Goal: Communication & Community: Participate in discussion

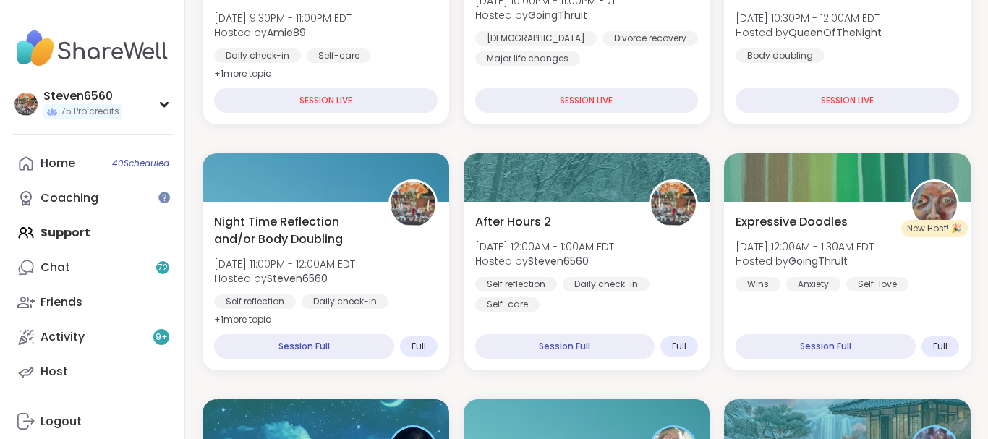
scroll to position [383, 0]
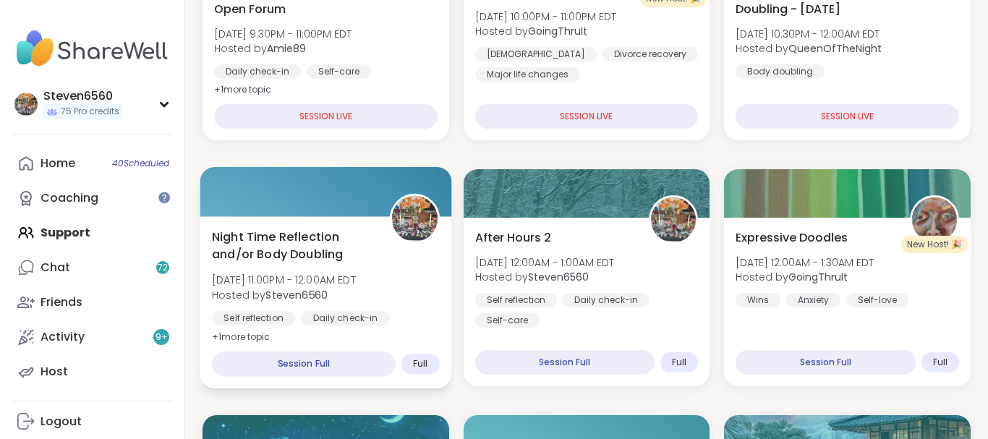
click at [305, 293] on b "Steven6560" at bounding box center [296, 294] width 62 height 14
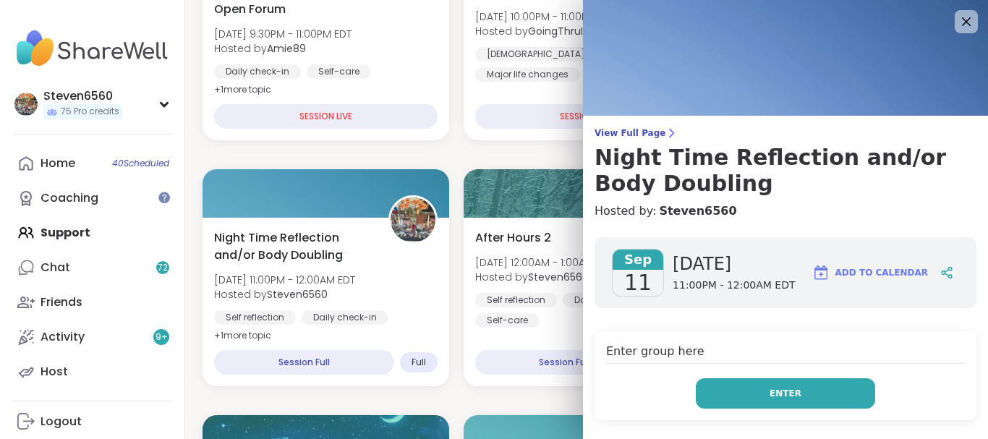
click at [766, 391] on button "Enter" at bounding box center [785, 393] width 179 height 30
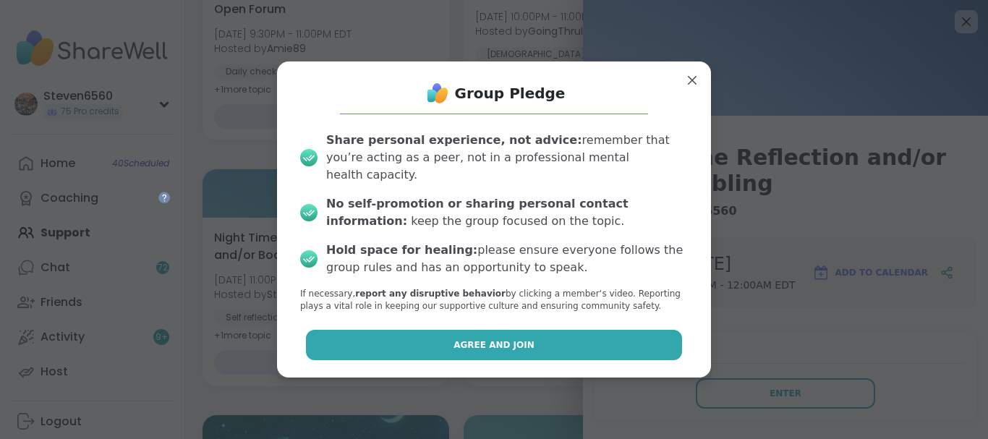
click at [543, 330] on button "Agree and Join" at bounding box center [494, 345] width 377 height 30
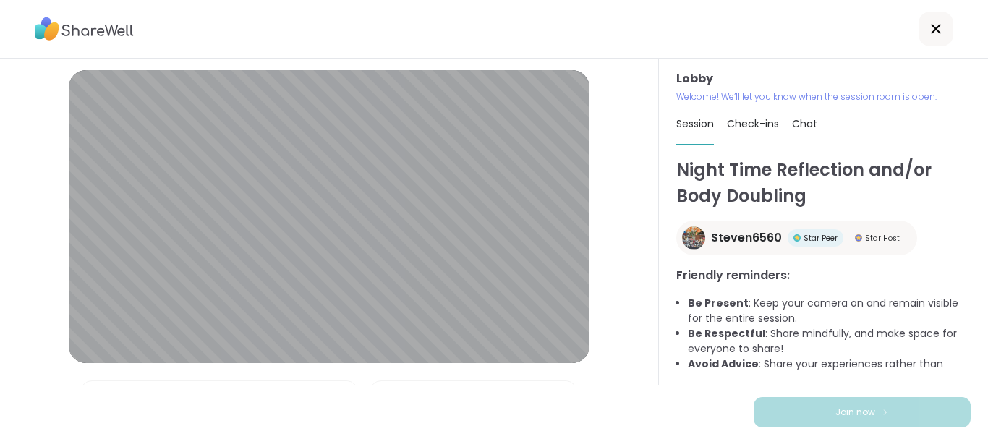
click at [986, 135] on div "Lobby Welcome! We’ll let you know when the session room is open. Session Check-…" at bounding box center [823, 222] width 329 height 326
click at [802, 124] on span "Chat" at bounding box center [804, 123] width 25 height 14
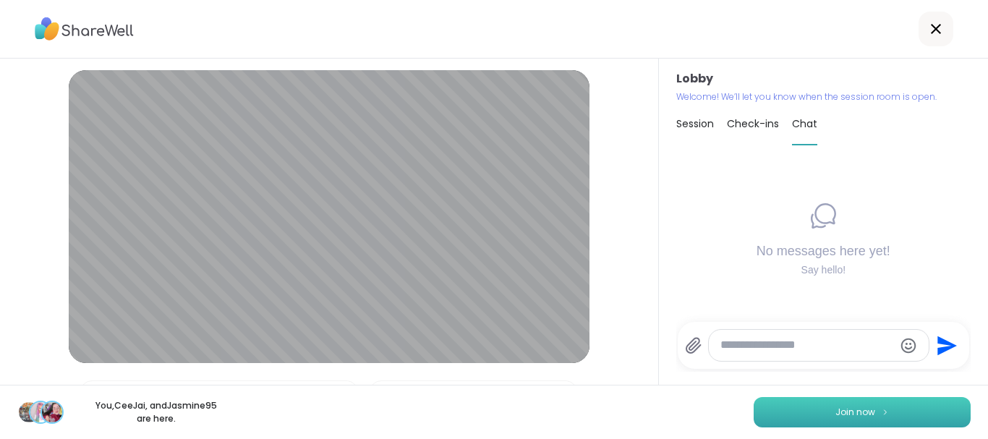
click at [919, 407] on button "Join now" at bounding box center [861, 412] width 217 height 30
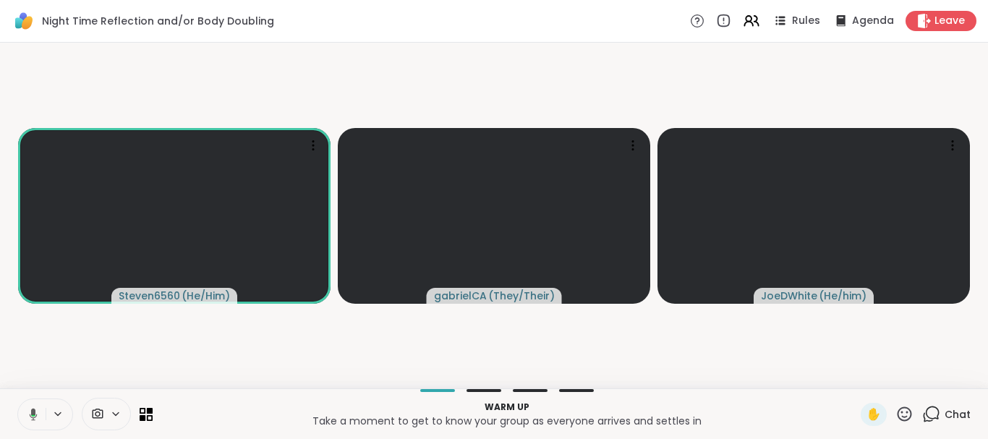
click at [947, 406] on div "Chat" at bounding box center [946, 414] width 48 height 23
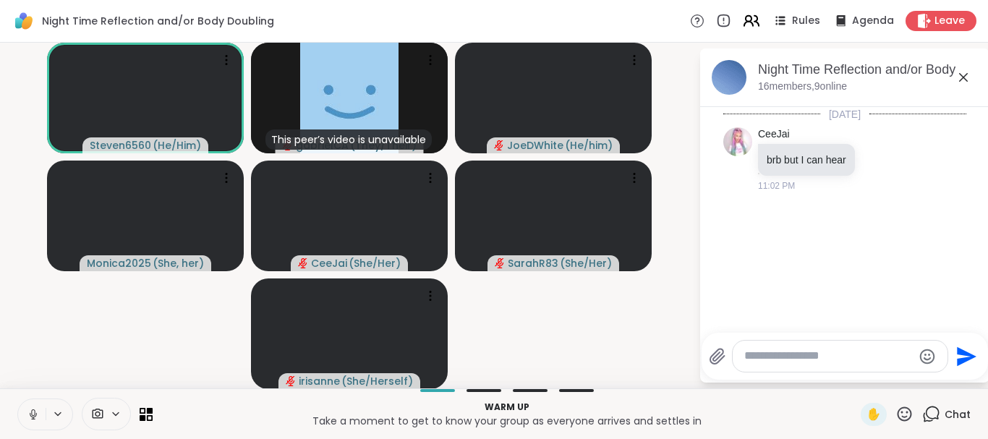
click at [758, 25] on icon at bounding box center [751, 21] width 18 height 18
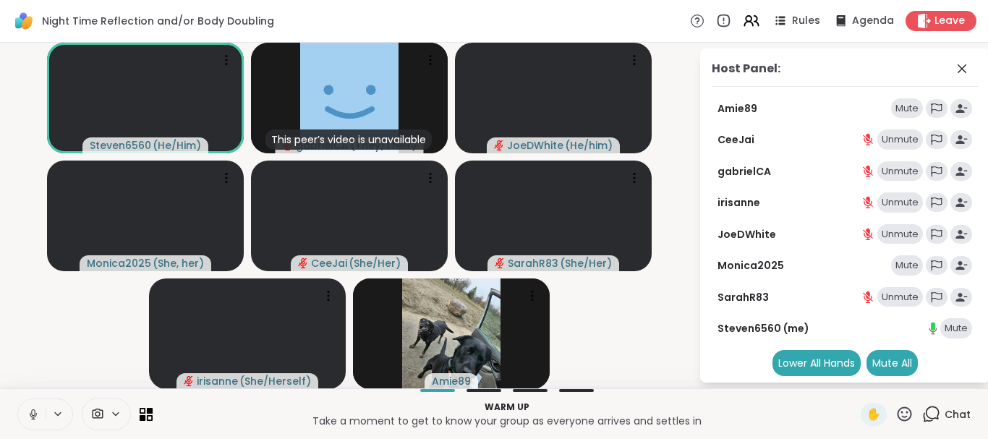
click at [671, 32] on div "Night Time Reflection and/or Body Doubling Rules Agenda Leave" at bounding box center [494, 21] width 988 height 43
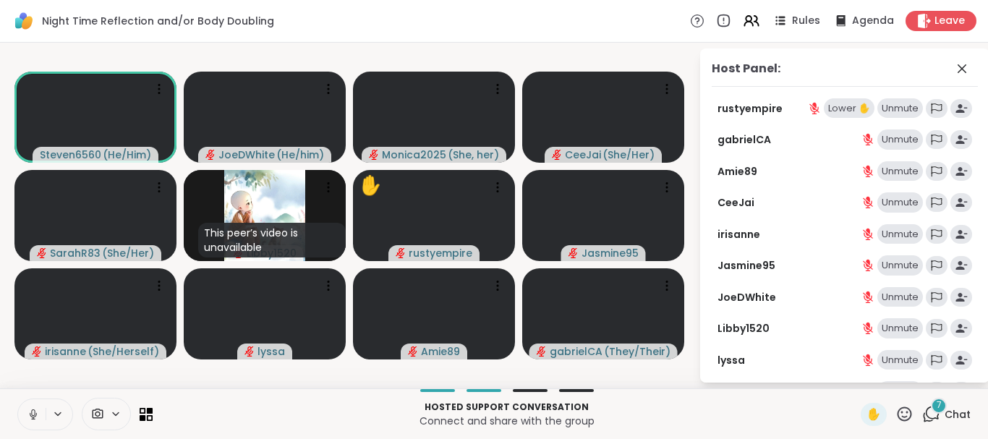
click at [701, 365] on div "Host Panel: rustyempire Lower ✋ Unmute gabrielCA Unmute Amie89 Unmute CeeJai Un…" at bounding box center [844, 215] width 289 height 334
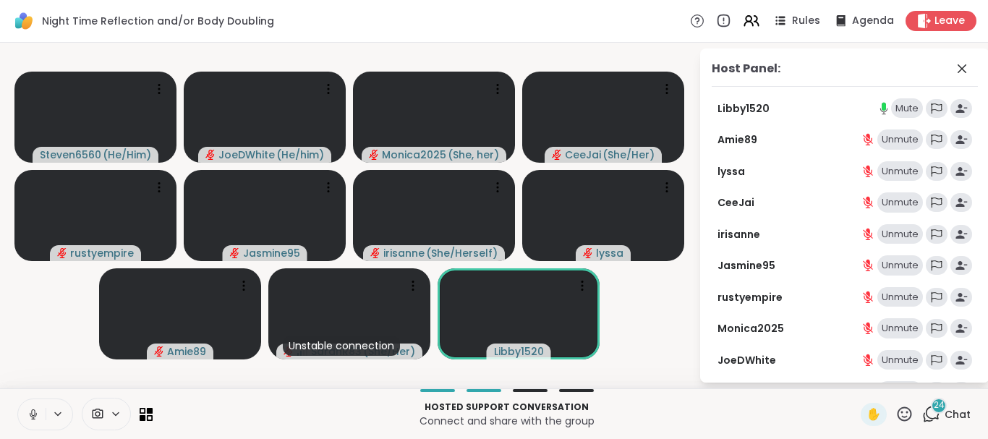
click at [913, 110] on div "Mute" at bounding box center [907, 108] width 32 height 20
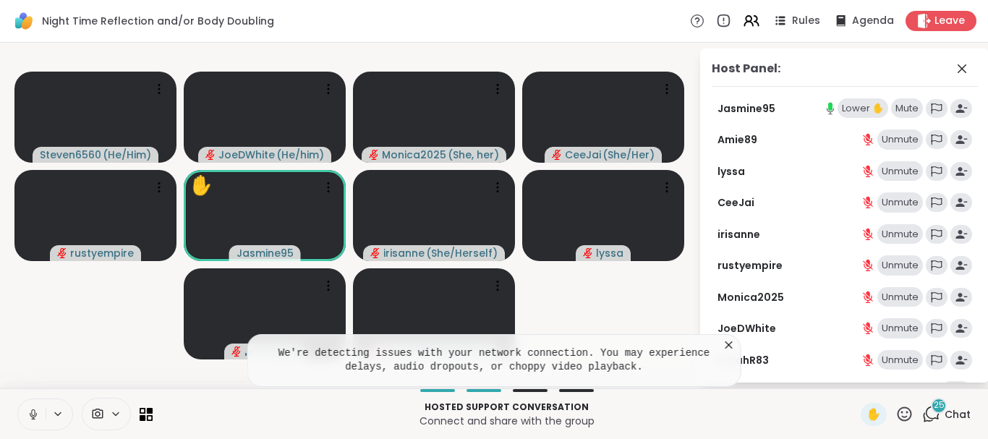
click at [726, 343] on icon at bounding box center [728, 344] width 7 height 7
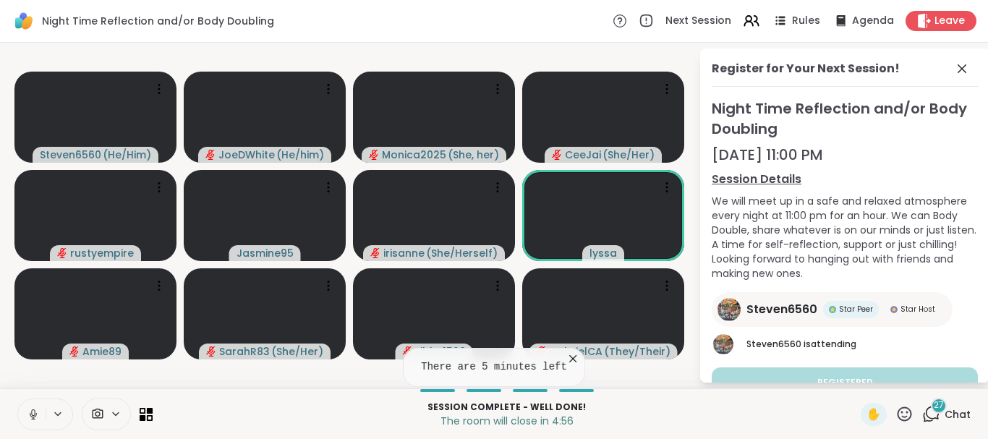
click at [569, 359] on icon at bounding box center [572, 358] width 14 height 14
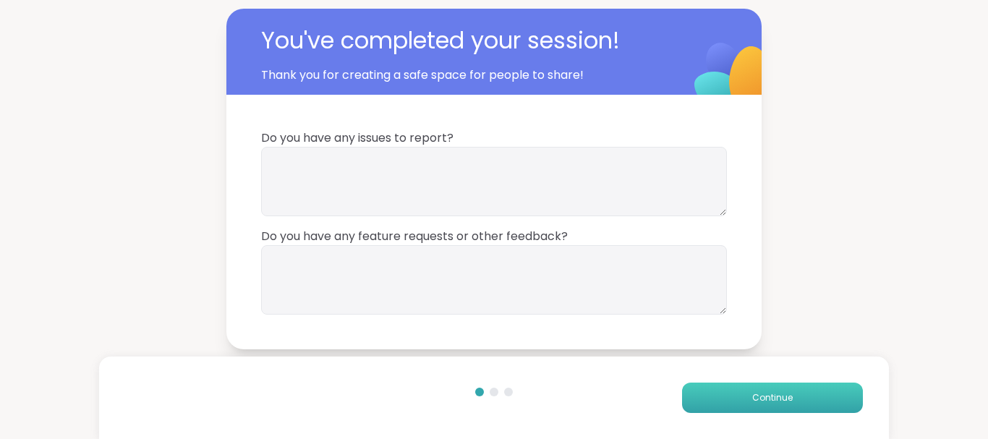
click at [778, 398] on span "Continue" at bounding box center [772, 397] width 40 height 13
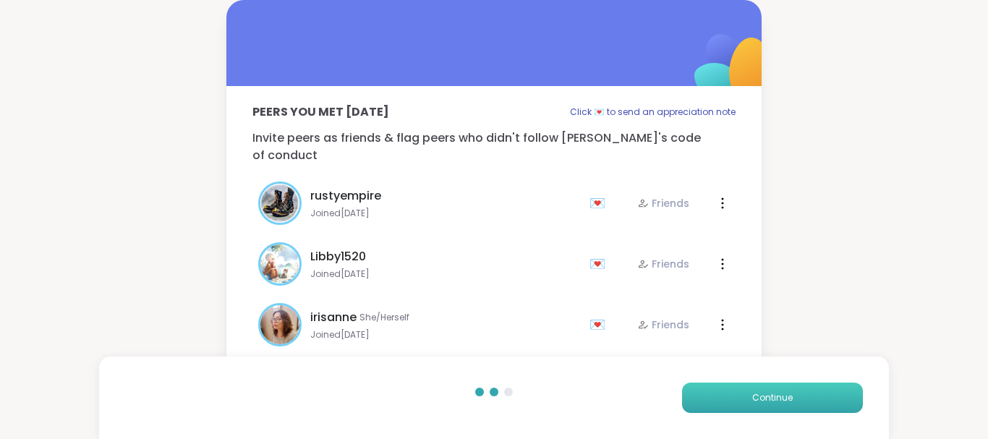
click at [778, 398] on span "Continue" at bounding box center [772, 397] width 40 height 13
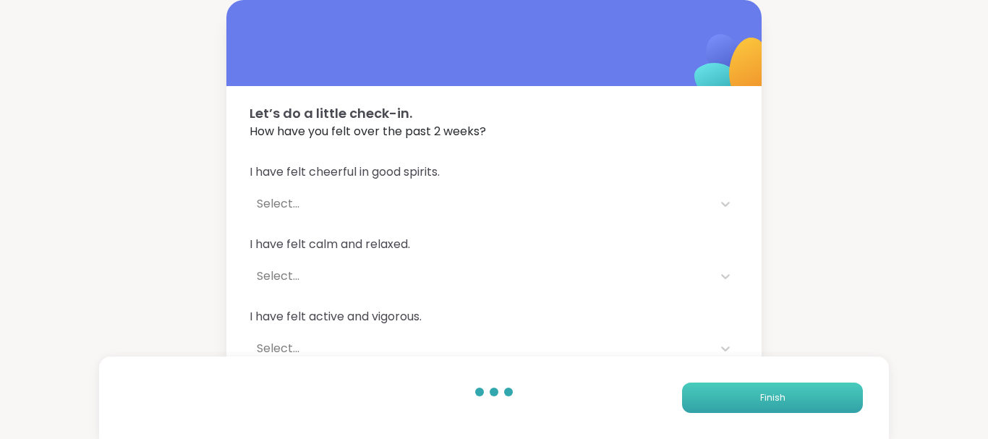
click at [778, 398] on span "Finish" at bounding box center [772, 397] width 25 height 13
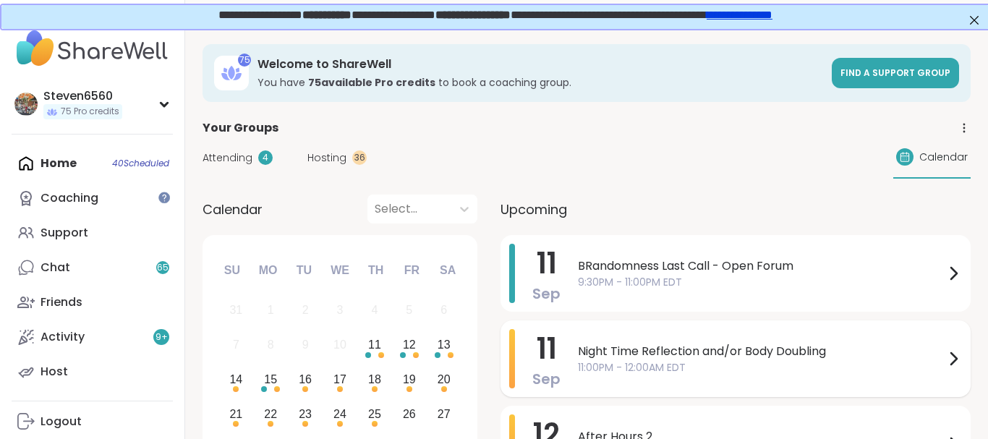
click at [743, 341] on div "Night Time Reflection and/or Body Doubling 11:00PM - 12:00AM EDT" at bounding box center [770, 358] width 384 height 59
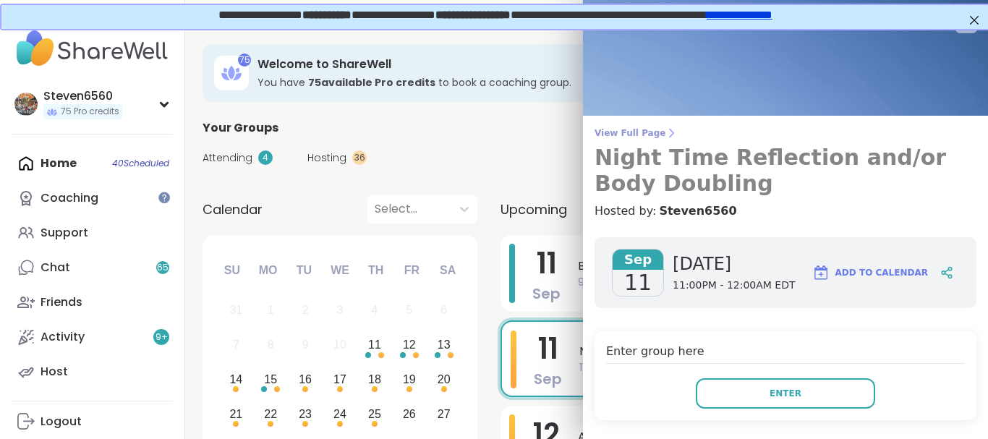
click at [670, 132] on icon at bounding box center [672, 133] width 4 height 8
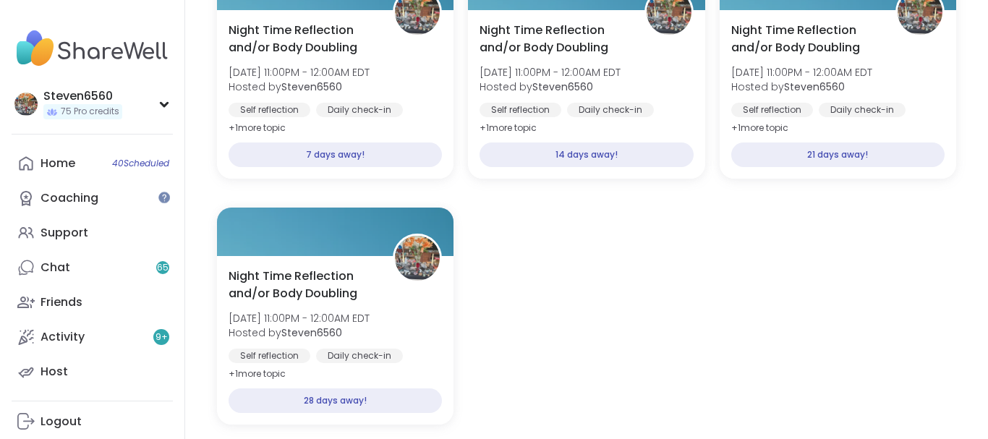
scroll to position [784, 0]
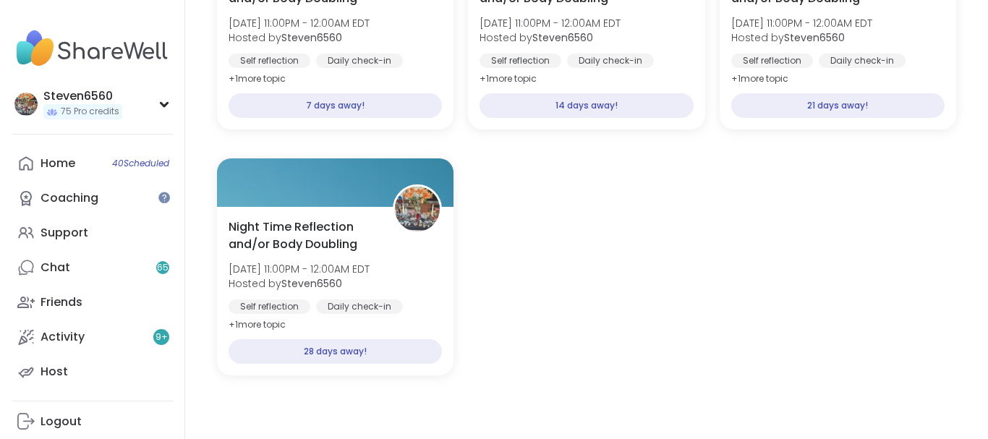
click at [978, 36] on section "Upcoming Sessions in this Series Night Time Reflection and/or Body Doubling Thu…" at bounding box center [586, 148] width 803 height 581
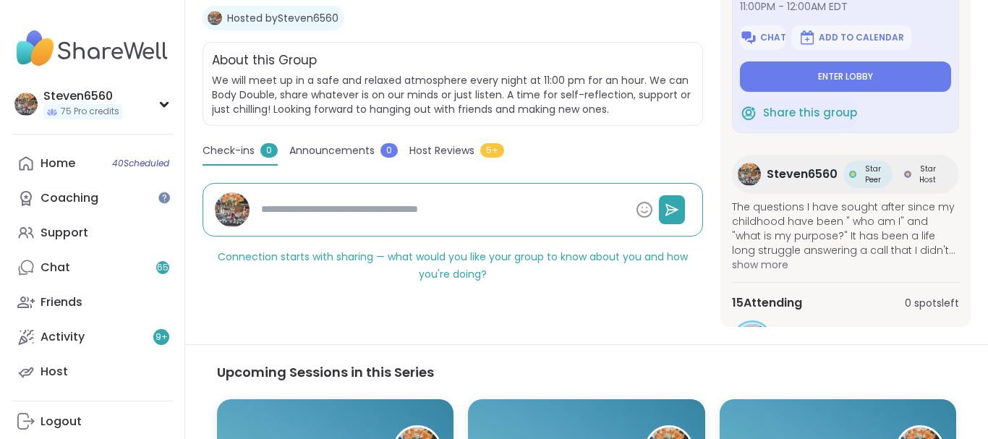
scroll to position [292, 0]
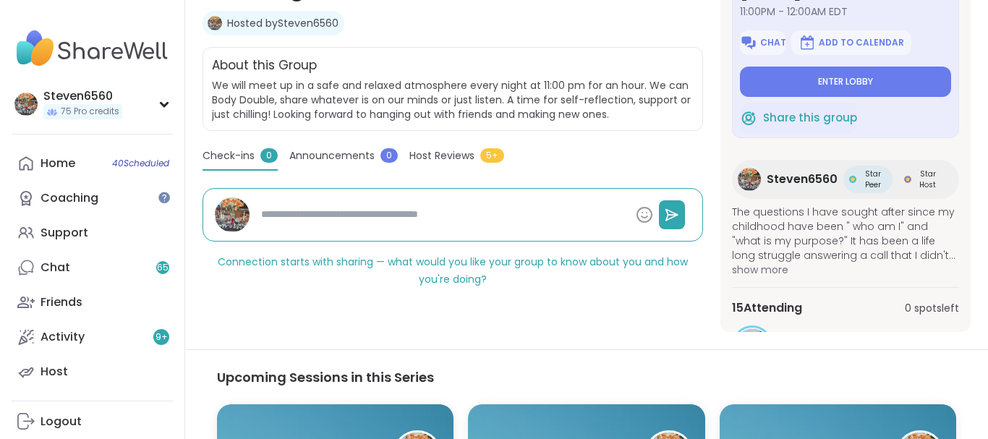
drag, startPoint x: 985, startPoint y: 2, endPoint x: 790, endPoint y: 230, distance: 299.5
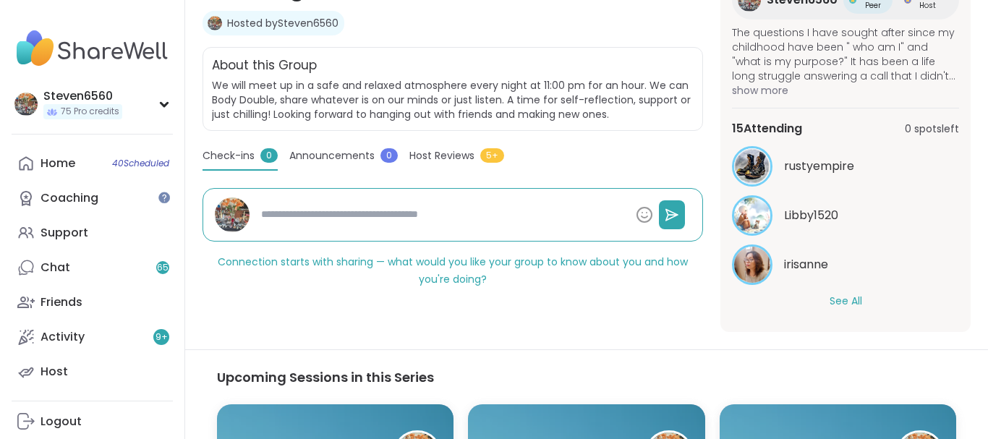
click at [843, 302] on button "See All" at bounding box center [845, 301] width 33 height 15
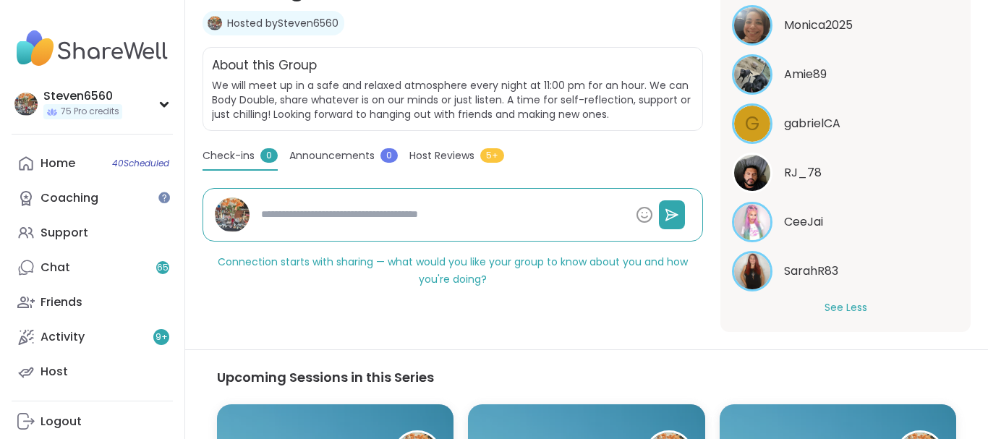
scroll to position [769, 0]
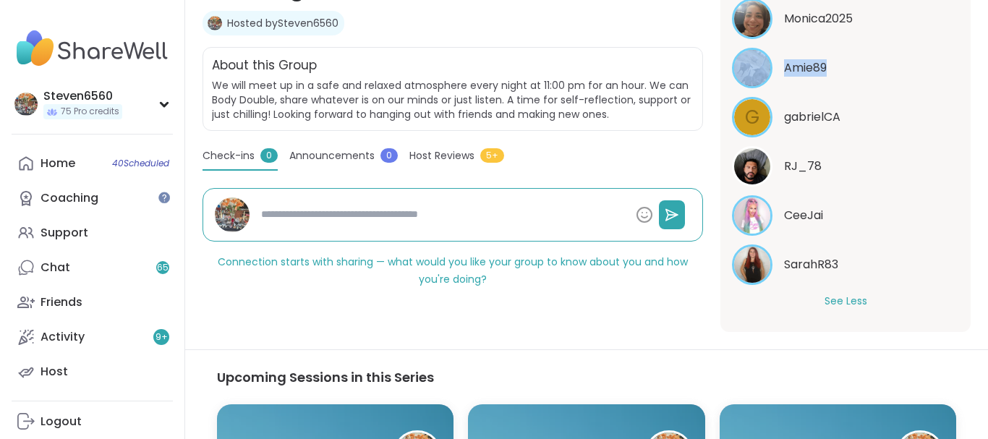
click at [975, 47] on section "Self reflection | Daily check-in | Body doubling Night Time Reflection and/or B…" at bounding box center [586, 123] width 803 height 417
drag, startPoint x: 975, startPoint y: 47, endPoint x: 963, endPoint y: 49, distance: 11.8
click at [963, 49] on section "Self reflection | Daily check-in | Body doubling Night Time Reflection and/or B…" at bounding box center [586, 123] width 803 height 417
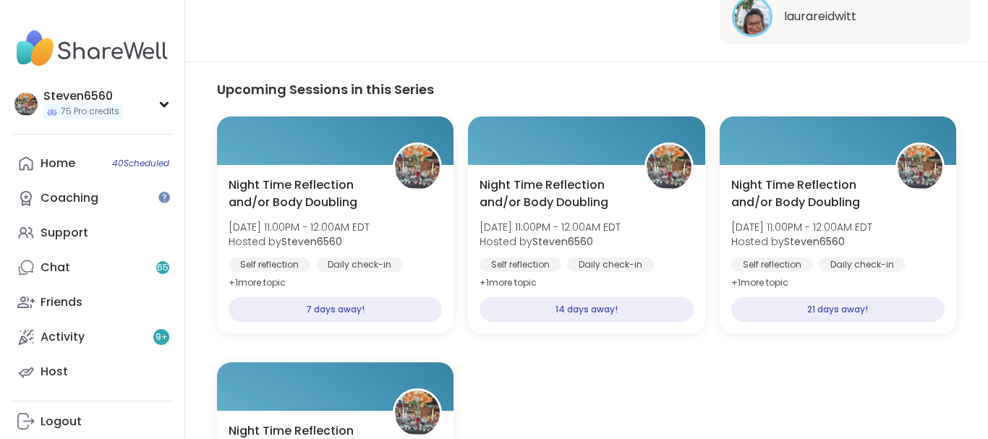
scroll to position [576, 0]
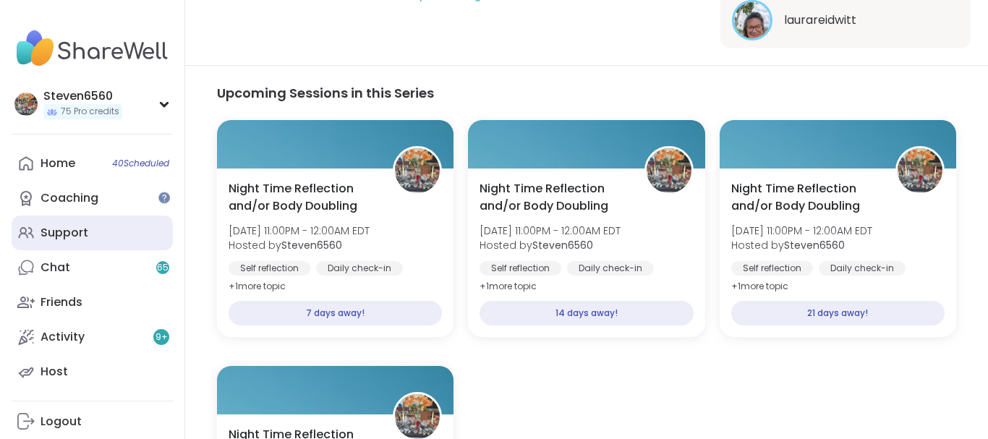
click at [81, 231] on div "Support" at bounding box center [64, 233] width 48 height 16
type textarea "*"
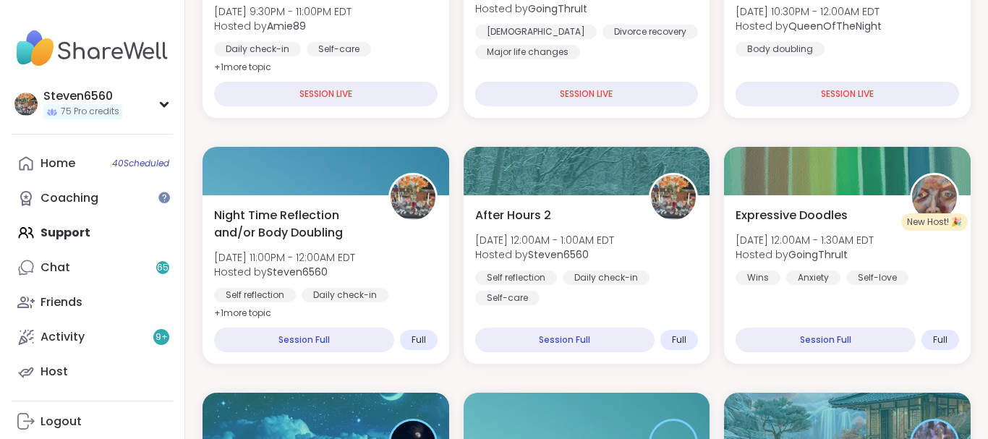
drag, startPoint x: 980, startPoint y: 424, endPoint x: 983, endPoint y: 416, distance: 8.5
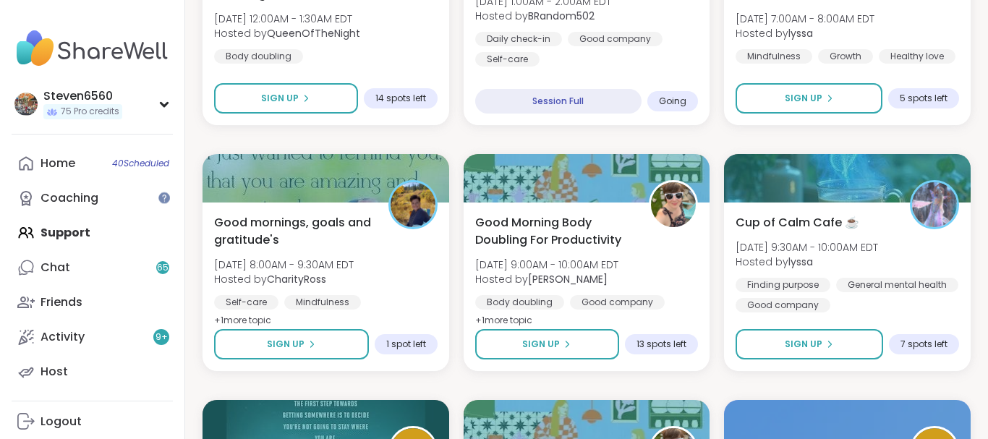
scroll to position [820, 0]
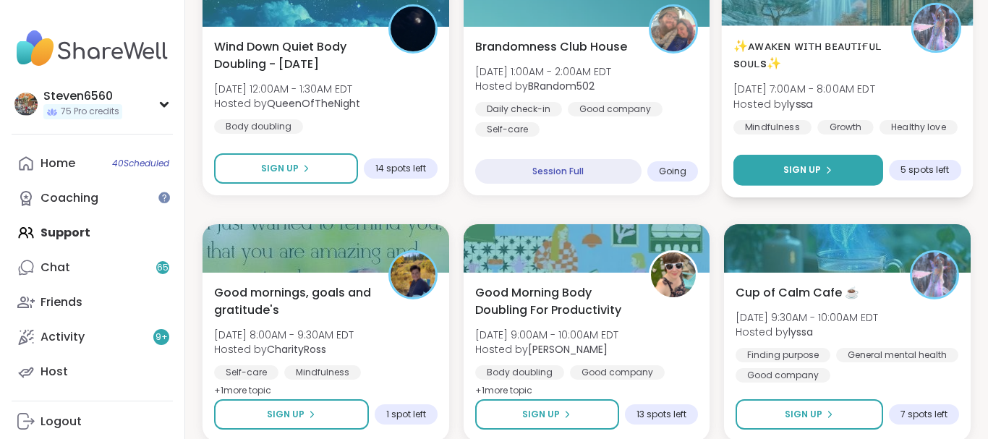
click at [841, 168] on button "Sign Up" at bounding box center [808, 170] width 150 height 31
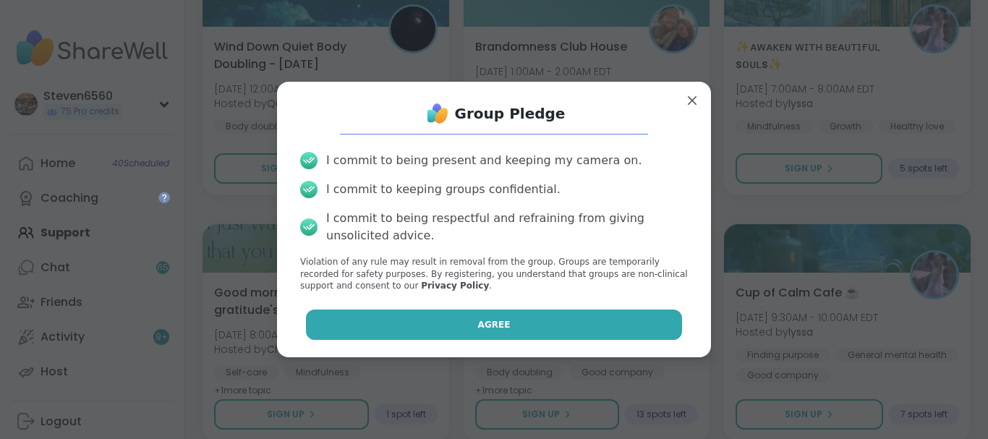
click at [606, 320] on button "Agree" at bounding box center [494, 324] width 377 height 30
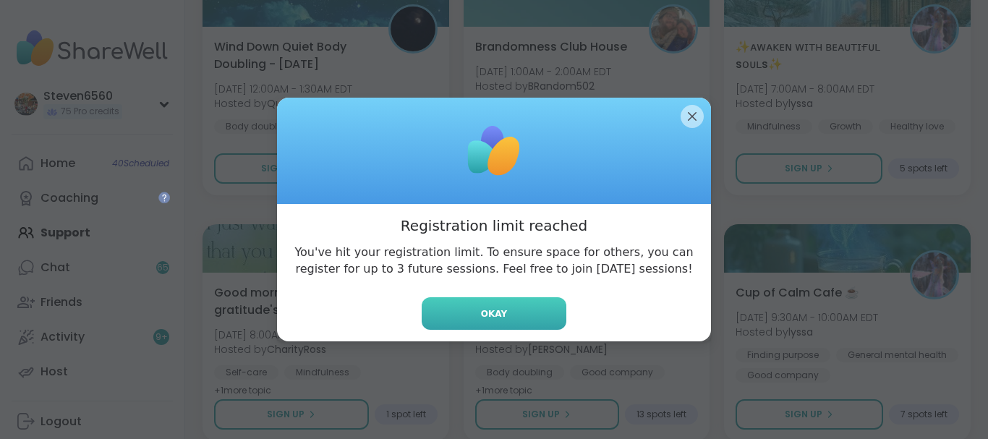
click at [555, 322] on button "Okay" at bounding box center [494, 313] width 145 height 33
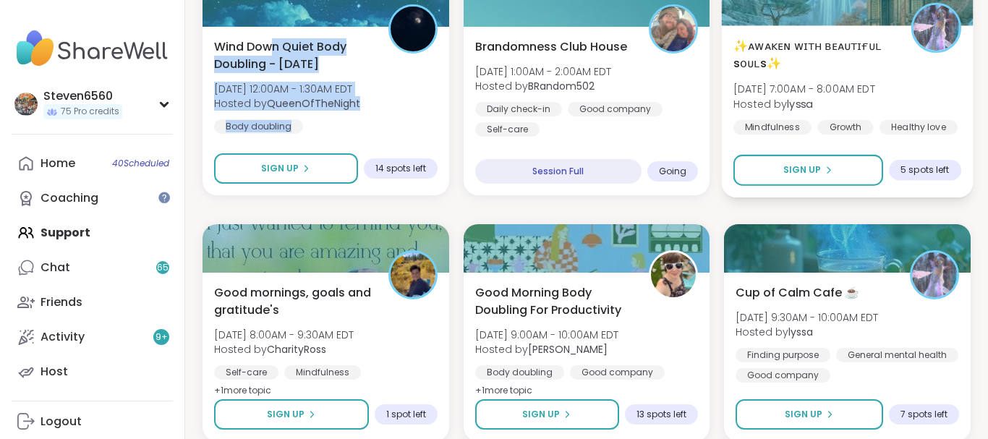
drag, startPoint x: 837, startPoint y: 103, endPoint x: 239, endPoint y: 35, distance: 601.8
click at [733, 96] on span "Hosted by lyssa" at bounding box center [804, 103] width 142 height 14
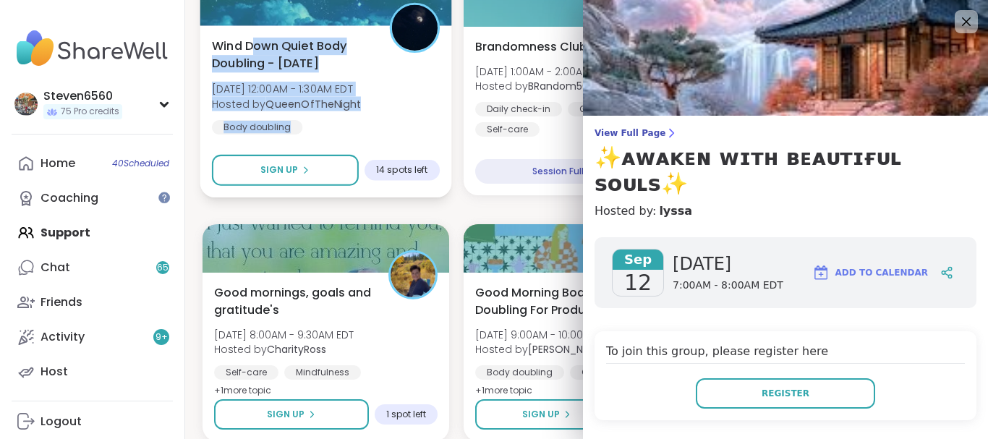
click at [360, 36] on div "Wind Down Quiet Body Doubling - Thursday Fri, Sep 12 | 12:00AM - 1:30AM EDT Hos…" at bounding box center [325, 111] width 251 height 172
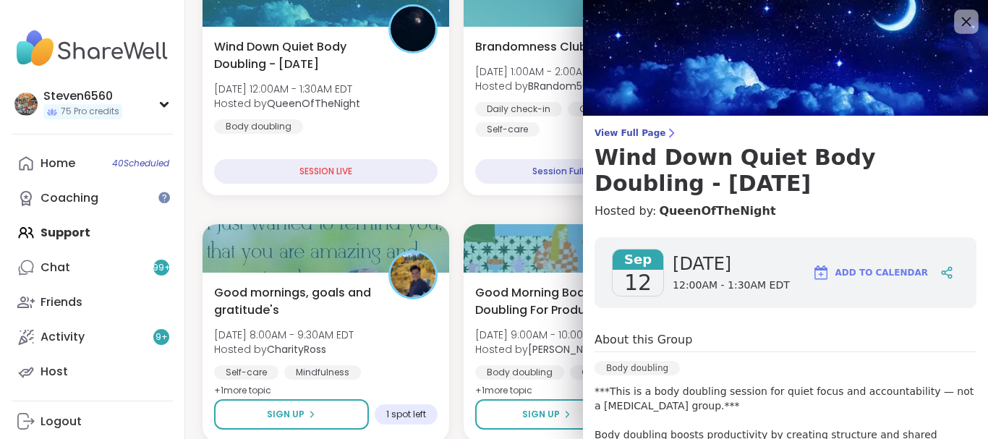
click at [969, 16] on icon at bounding box center [966, 21] width 18 height 18
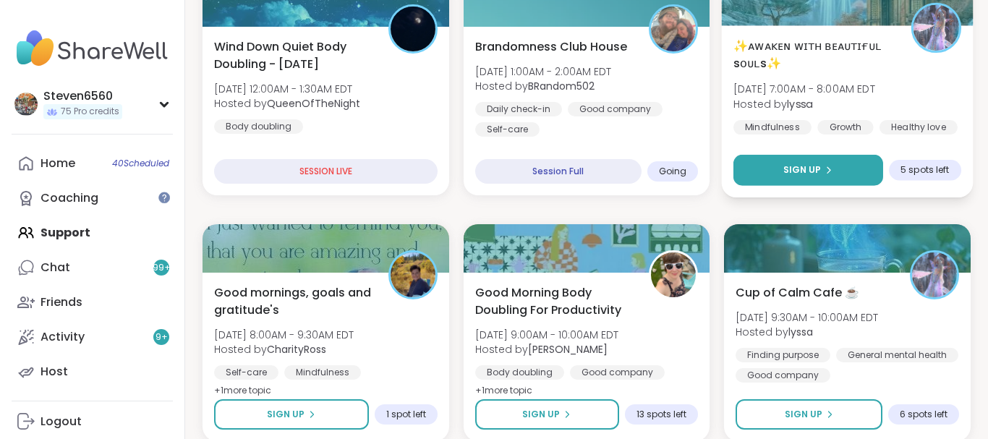
click at [819, 168] on span "Sign Up" at bounding box center [802, 169] width 38 height 13
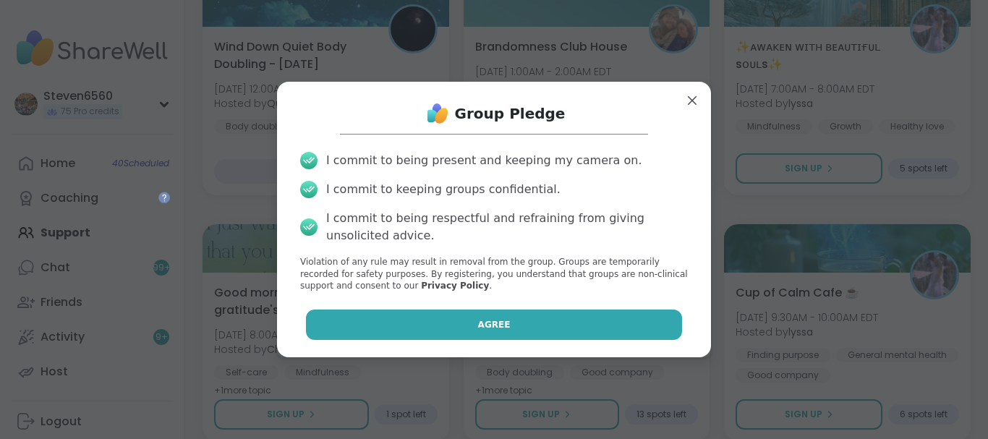
click at [536, 318] on button "Agree" at bounding box center [494, 324] width 377 height 30
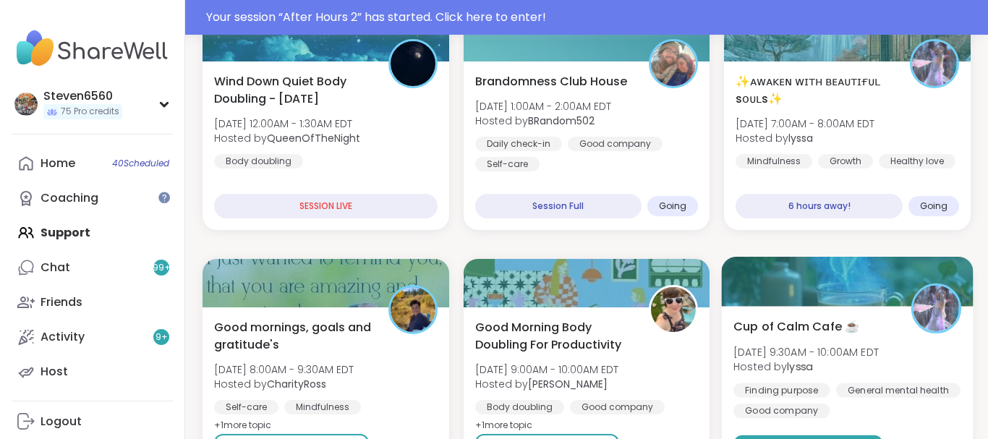
scroll to position [855, 0]
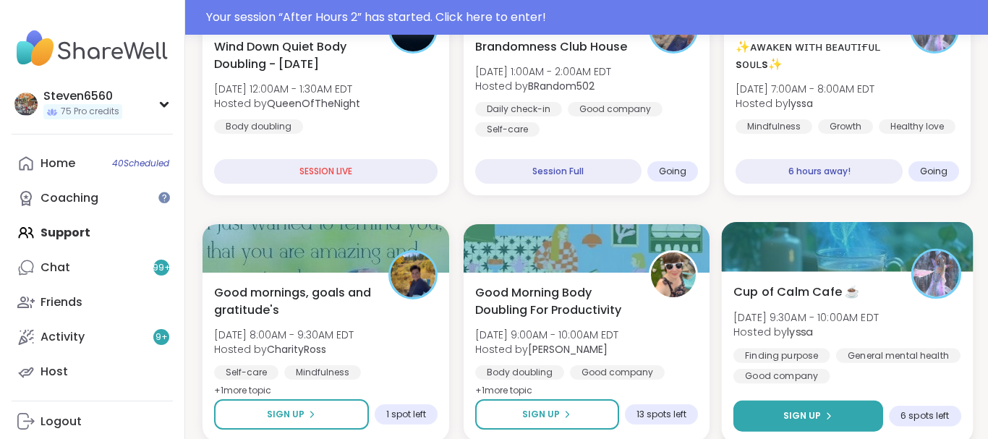
click at [803, 409] on button "Sign Up" at bounding box center [808, 416] width 150 height 31
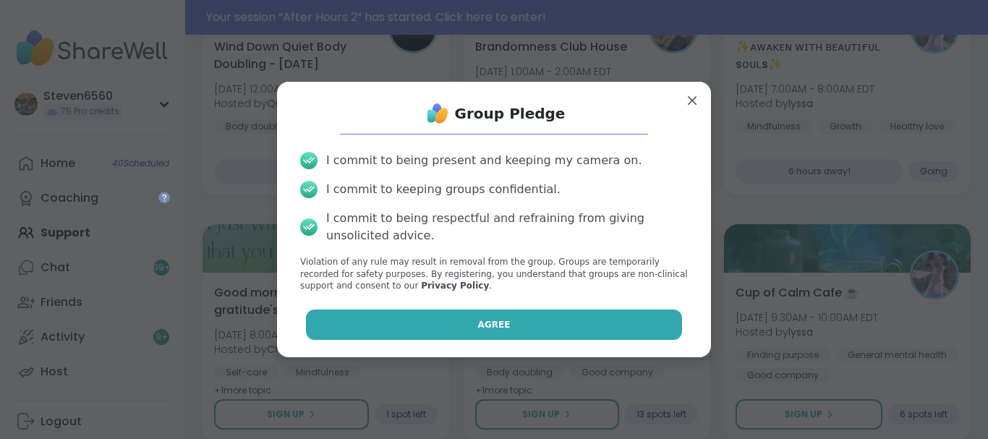
click at [662, 328] on button "Agree" at bounding box center [494, 324] width 377 height 30
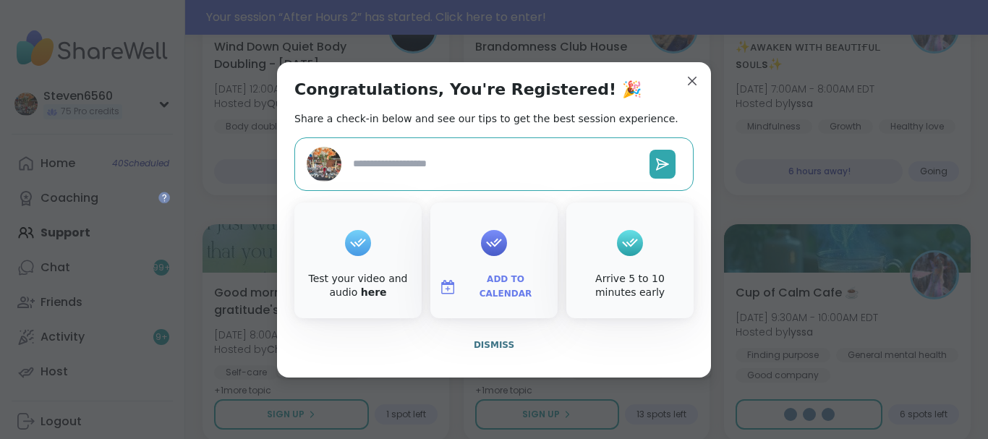
type textarea "*"
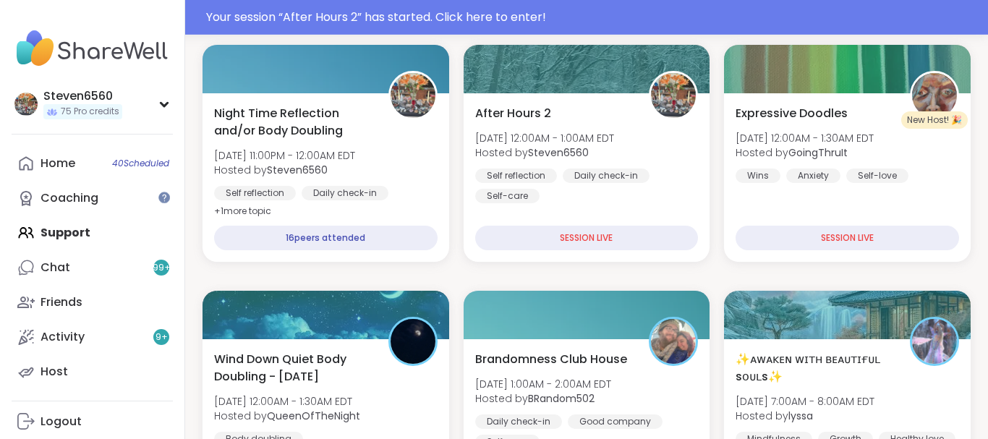
scroll to position [523, 0]
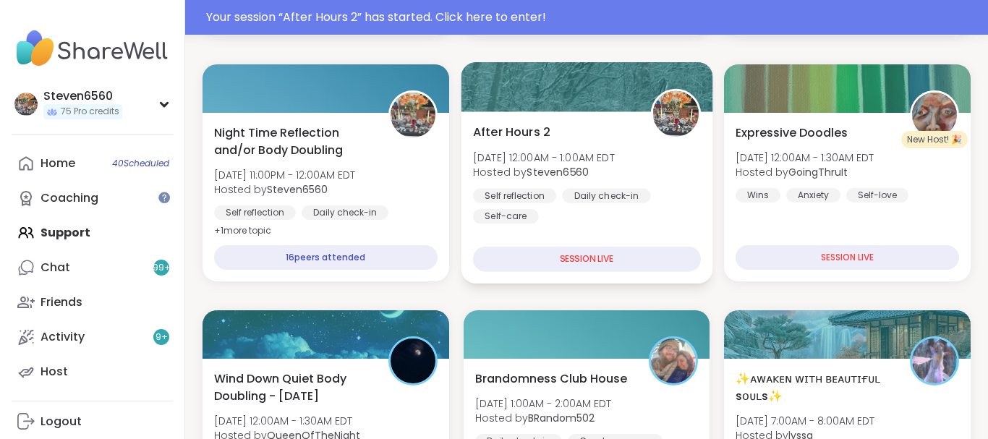
click at [638, 181] on div "After Hours 2 Fri, Sep 12 | 12:00AM - 1:00AM EDT Hosted by Steven6560 Self refl…" at bounding box center [587, 173] width 228 height 101
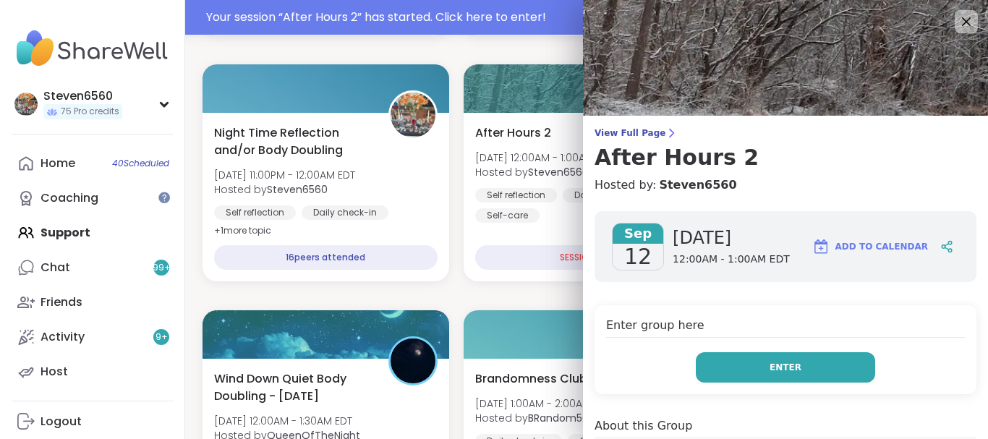
click at [769, 365] on button "Enter" at bounding box center [785, 367] width 179 height 30
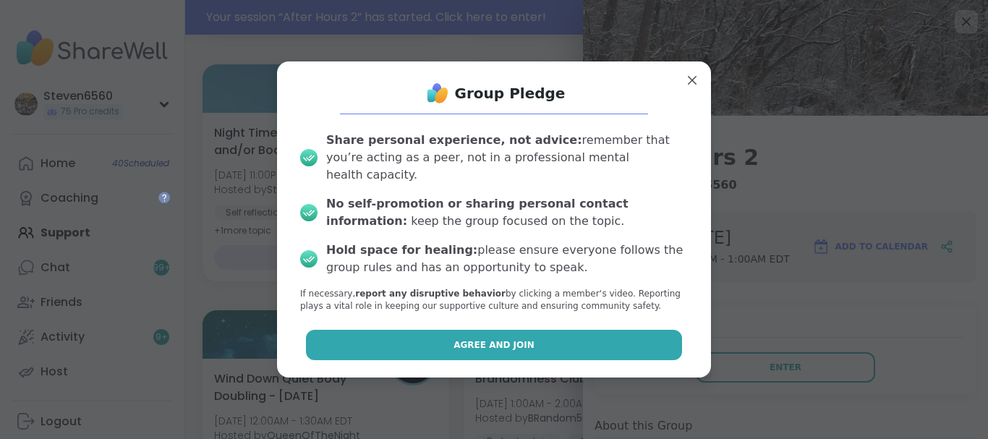
click at [595, 330] on button "Agree and Join" at bounding box center [494, 345] width 377 height 30
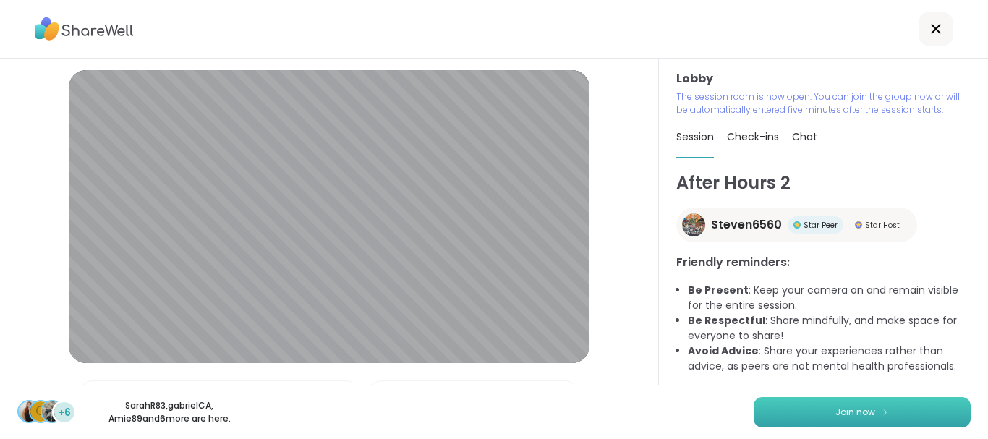
click at [886, 403] on button "Join now" at bounding box center [861, 412] width 217 height 30
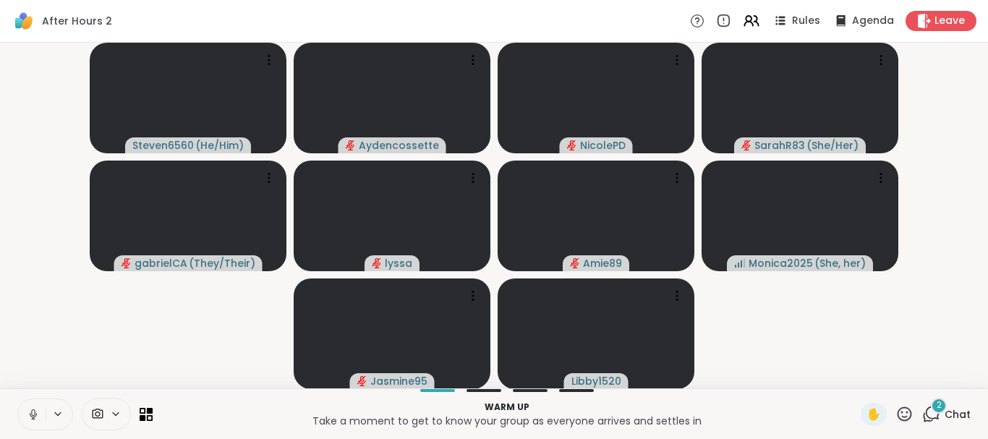
click at [960, 416] on span "Chat" at bounding box center [957, 414] width 26 height 14
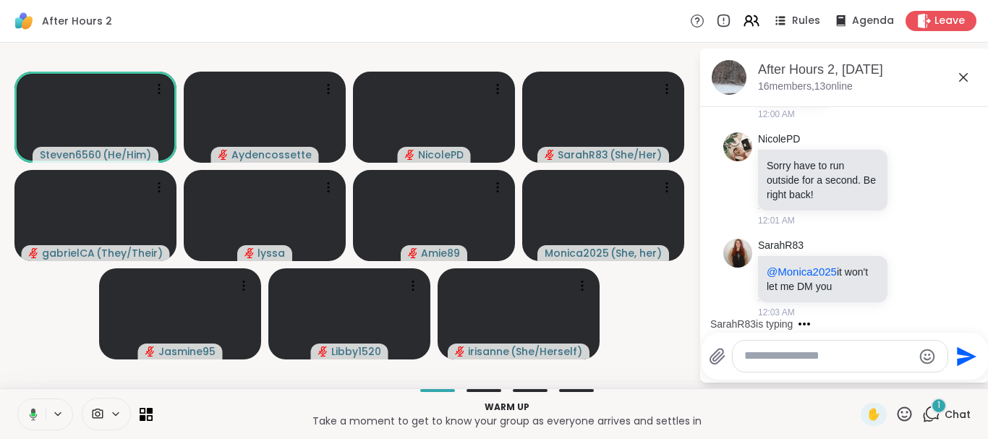
scroll to position [178, 0]
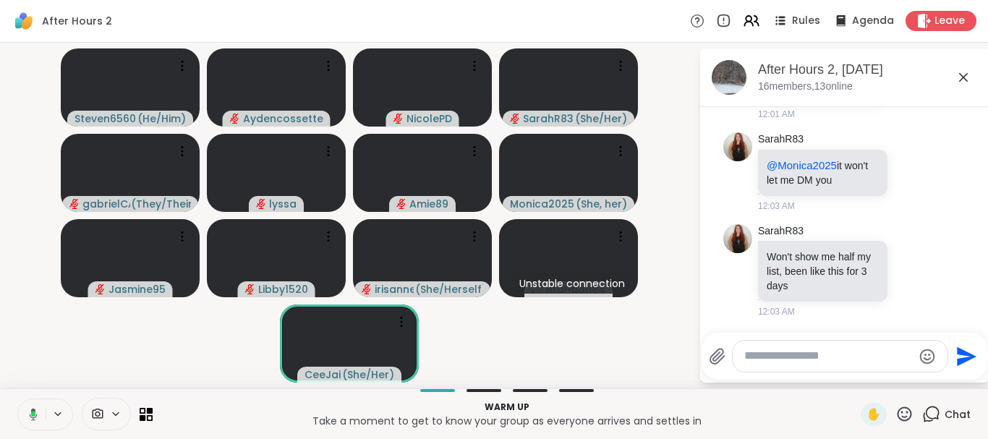
click at [911, 422] on icon at bounding box center [904, 414] width 18 height 18
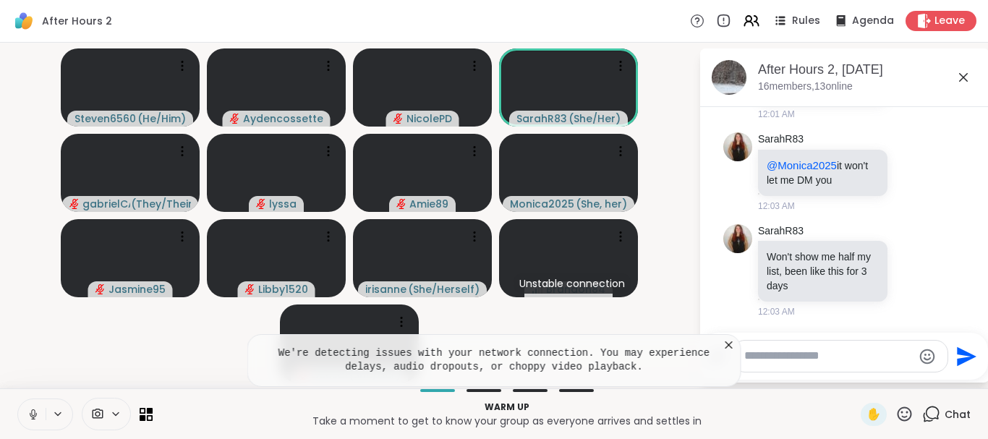
click at [963, 108] on div "NicolePD Sorry have to run outside for a second. Be right back! 12:01 AM" at bounding box center [844, 73] width 243 height 106
click at [959, 74] on icon at bounding box center [962, 77] width 17 height 17
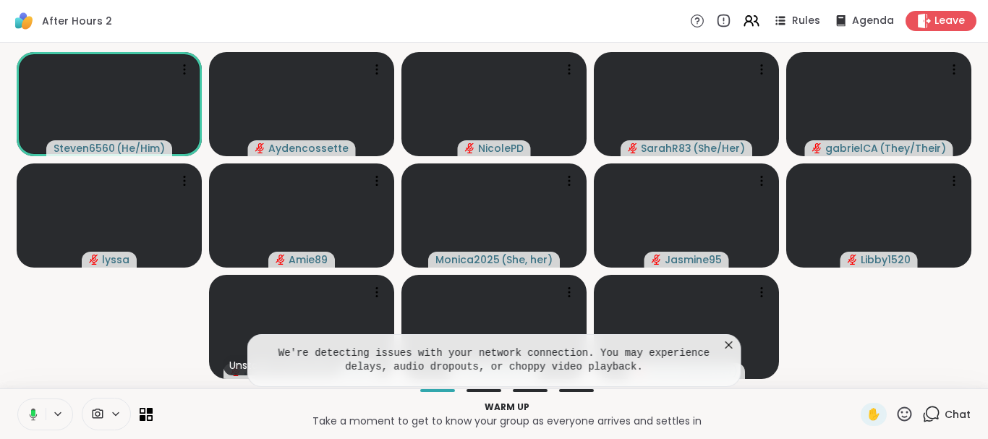
click at [724, 345] on icon at bounding box center [729, 345] width 14 height 14
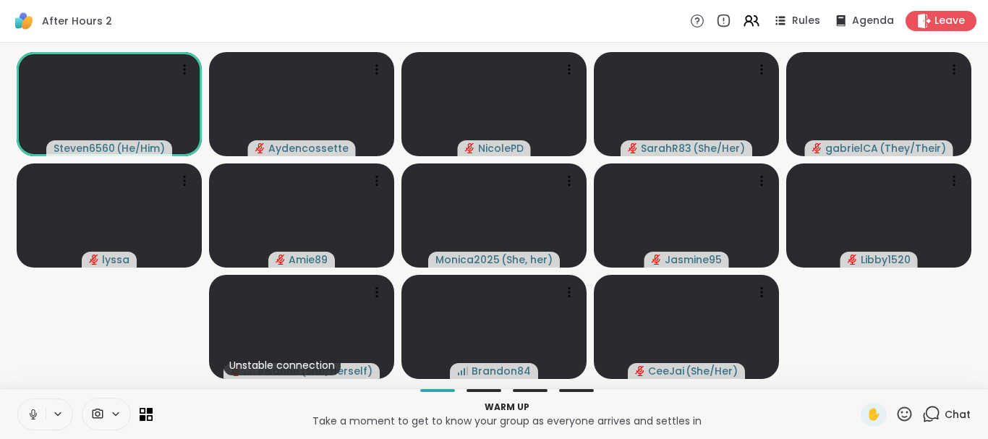
click at [962, 413] on span "Chat" at bounding box center [957, 414] width 26 height 14
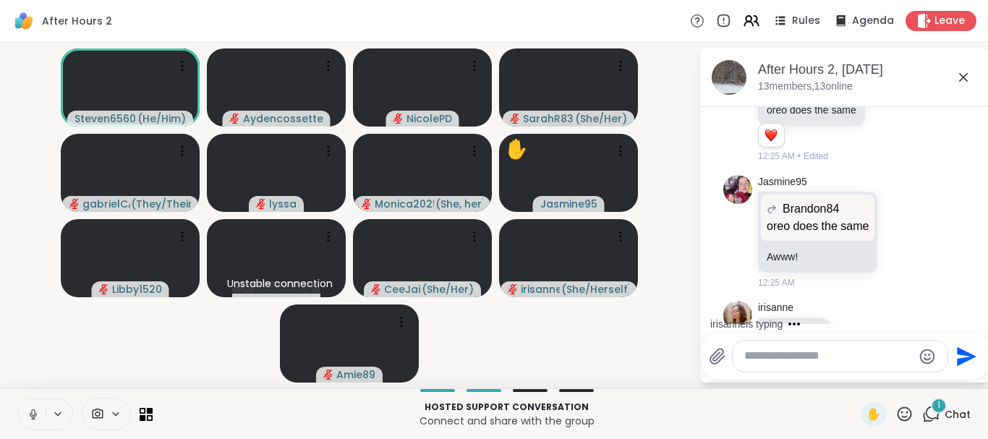
scroll to position [5020, 0]
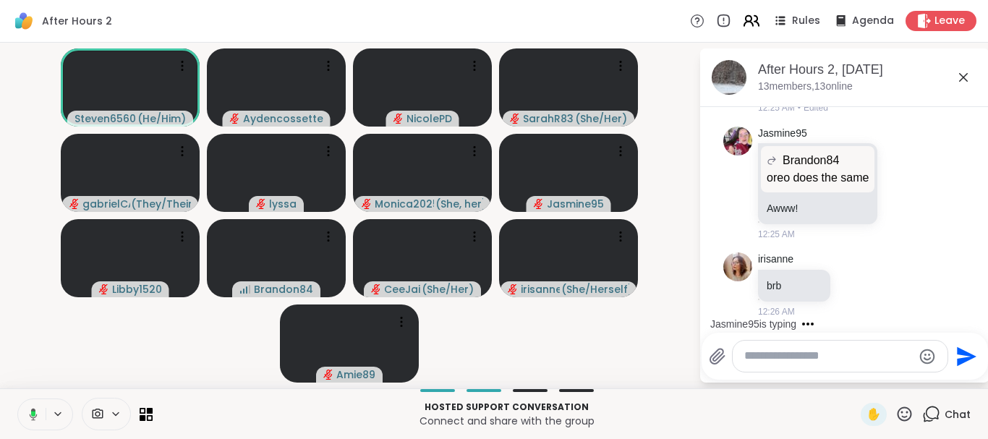
click at [757, 24] on icon at bounding box center [751, 21] width 18 height 18
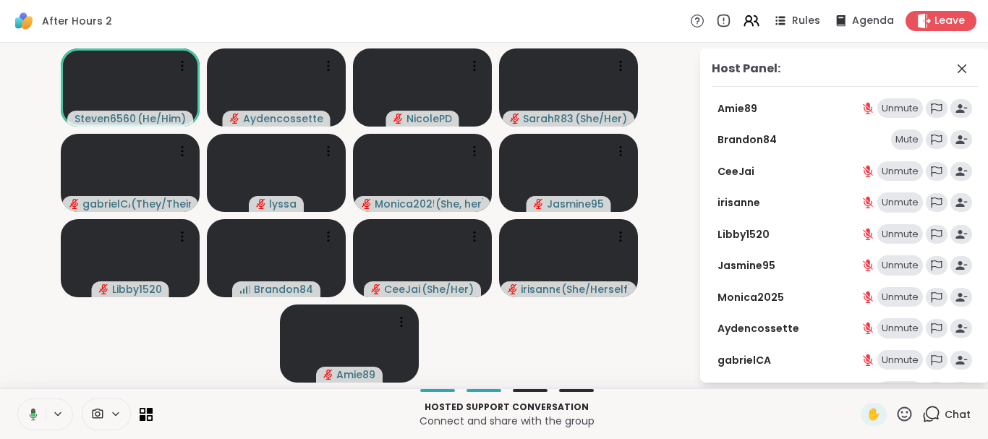
click at [906, 137] on div "Mute" at bounding box center [907, 139] width 32 height 20
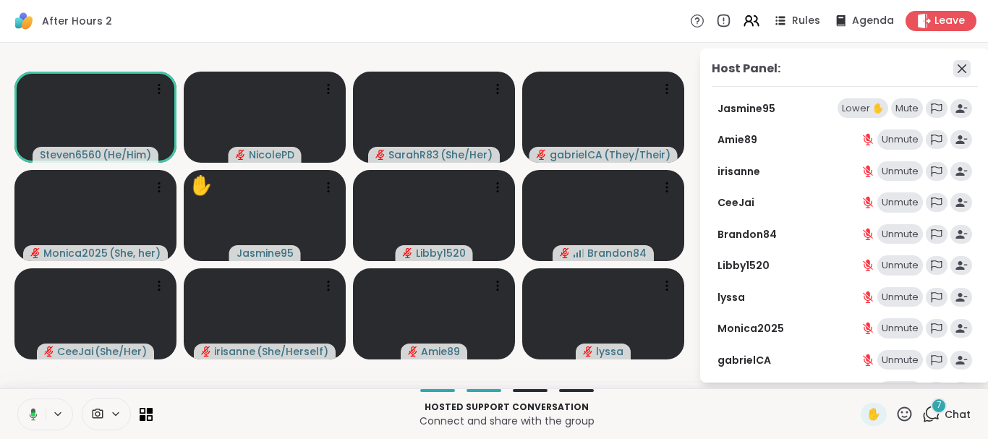
click at [961, 64] on icon at bounding box center [961, 68] width 17 height 17
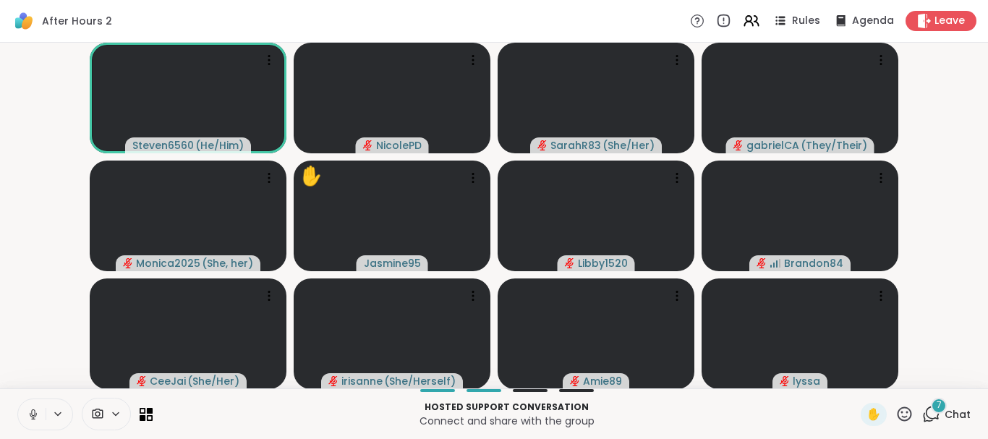
click at [949, 404] on div "7 Chat" at bounding box center [946, 414] width 48 height 23
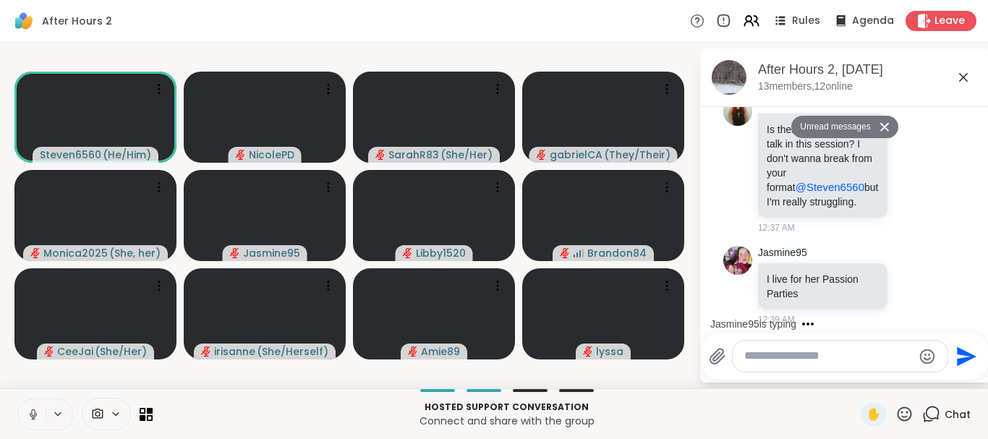
scroll to position [5988, 0]
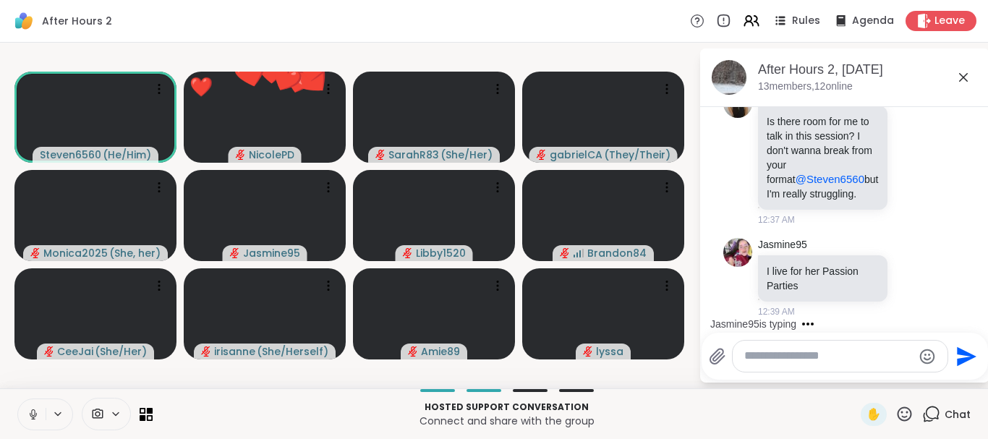
click at [986, 101] on div "After Hours 2, Sep 12 13 members, 12 online" at bounding box center [844, 77] width 289 height 59
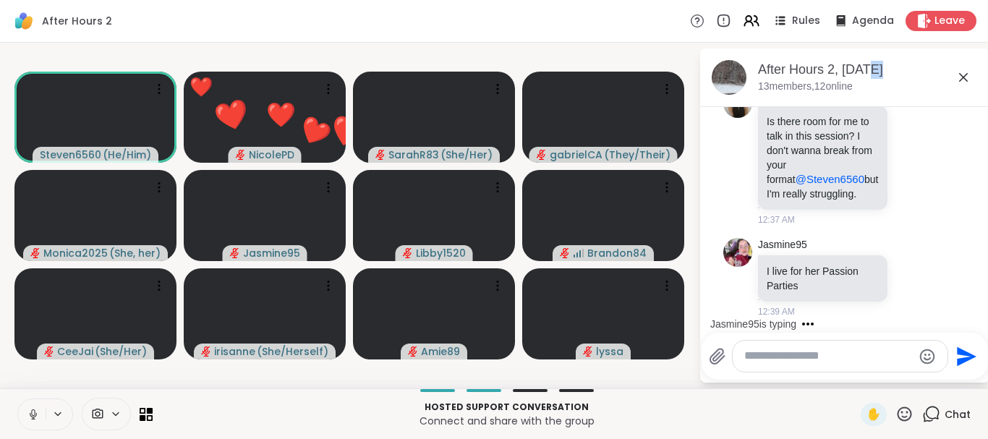
drag, startPoint x: 986, startPoint y: 101, endPoint x: 984, endPoint y: 71, distance: 30.4
click at [984, 71] on div "After Hours 2, Sep 12 13 members, 12 online" at bounding box center [844, 77] width 289 height 59
click at [986, 67] on div "After Hours 2, Sep 12 13 members, 12 online" at bounding box center [844, 77] width 289 height 59
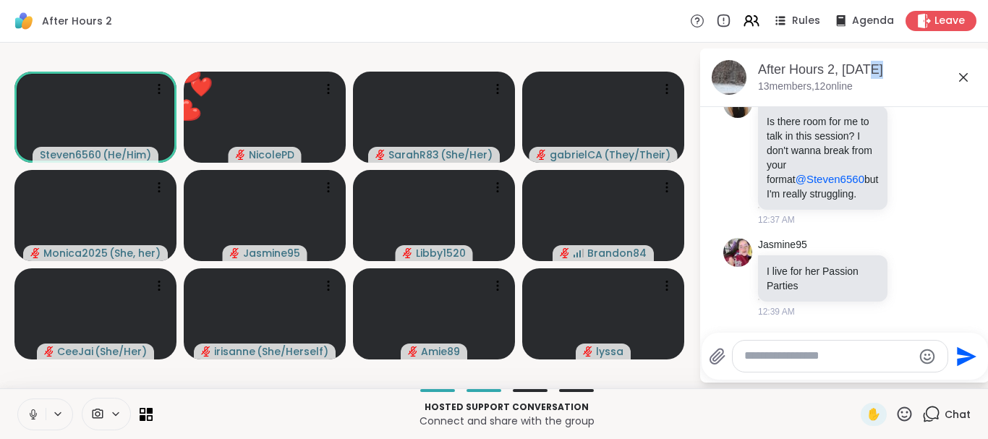
click at [986, 67] on div "After Hours 2, Sep 12 13 members, 12 online" at bounding box center [844, 77] width 289 height 59
drag, startPoint x: 986, startPoint y: 67, endPoint x: 978, endPoint y: 168, distance: 101.6
click at [978, 168] on div "After Hours 2, Sep 12 13 members, 12 online Today lyssa brb 12:00 AM NicolePD S…" at bounding box center [844, 215] width 289 height 334
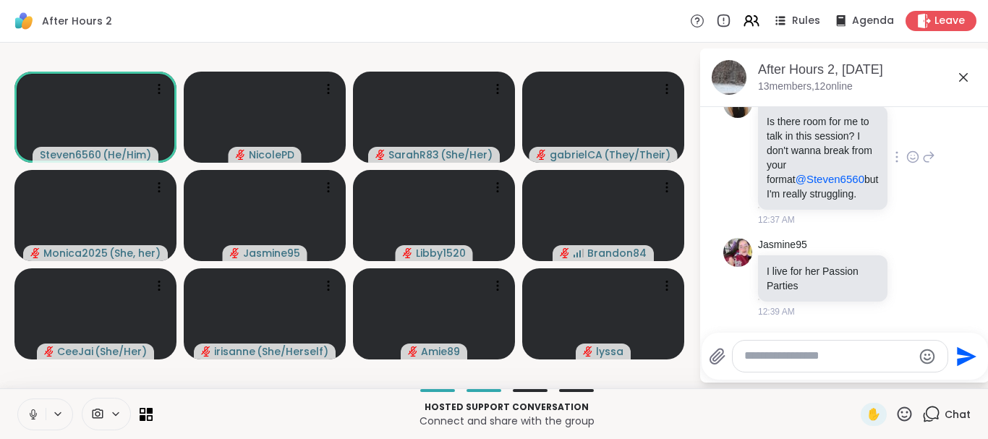
click at [938, 148] on div "SarahR83 Is there room for me to talk in this session? I don't wanna break from…" at bounding box center [844, 158] width 243 height 150
click at [734, 118] on div "SarahR83 Is there room for me to talk in this session? I don't wanna break from…" at bounding box center [844, 158] width 243 height 150
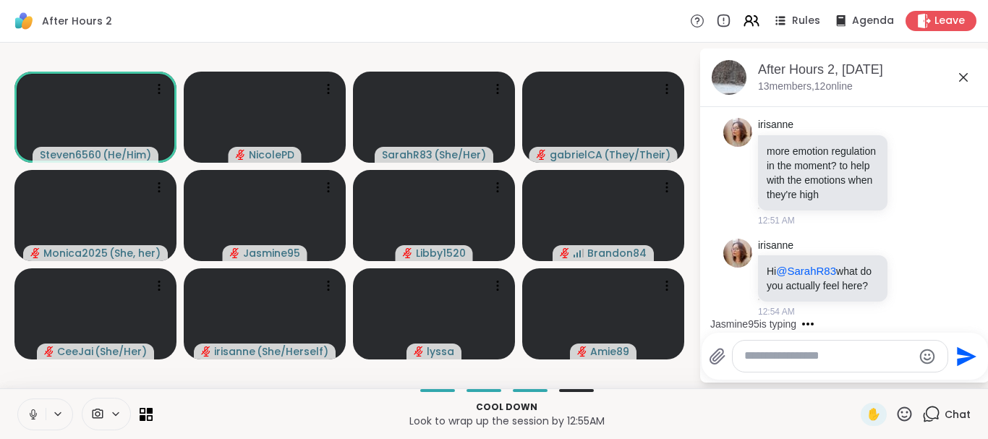
scroll to position [7115, 0]
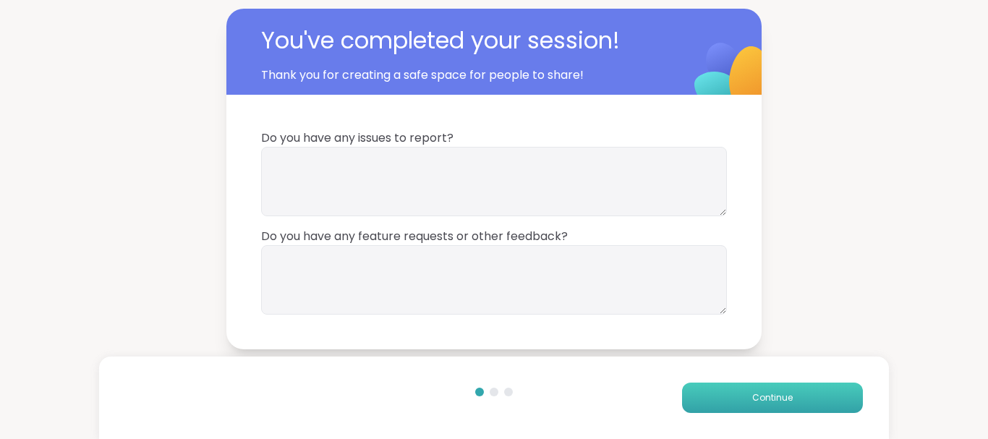
click at [698, 398] on button "Continue" at bounding box center [772, 398] width 181 height 30
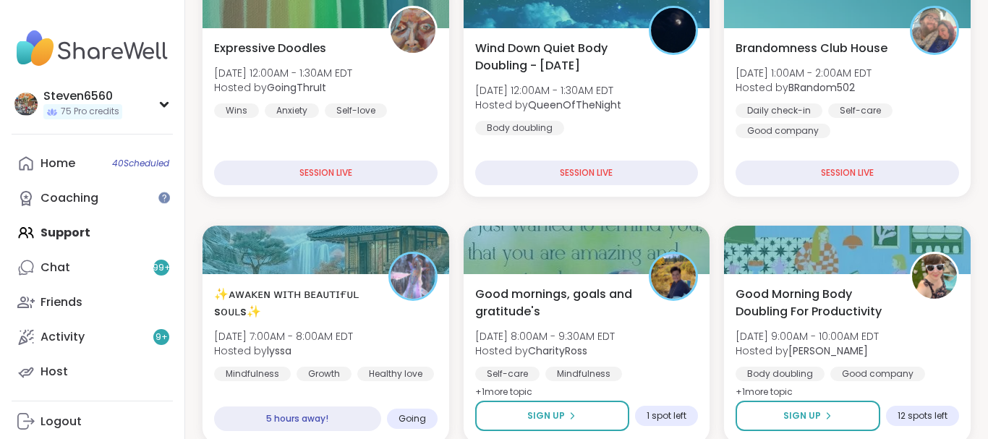
scroll to position [332, 0]
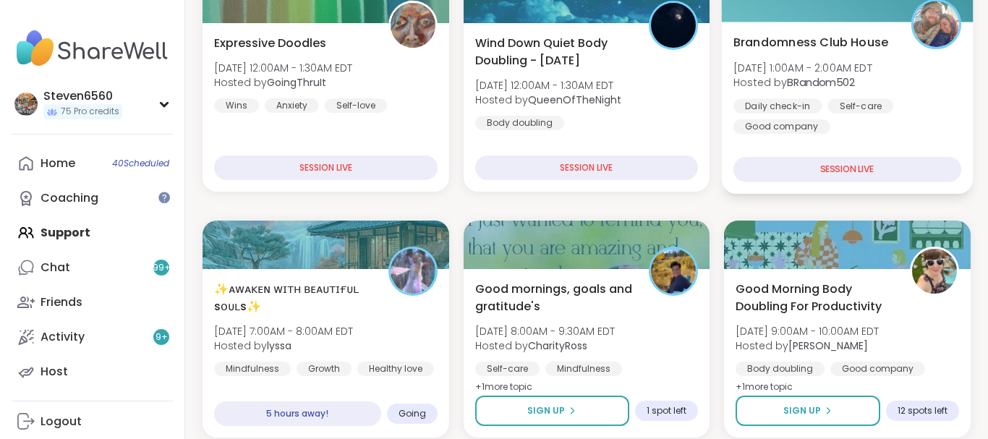
click at [827, 77] on b "BRandom502" at bounding box center [821, 82] width 68 height 14
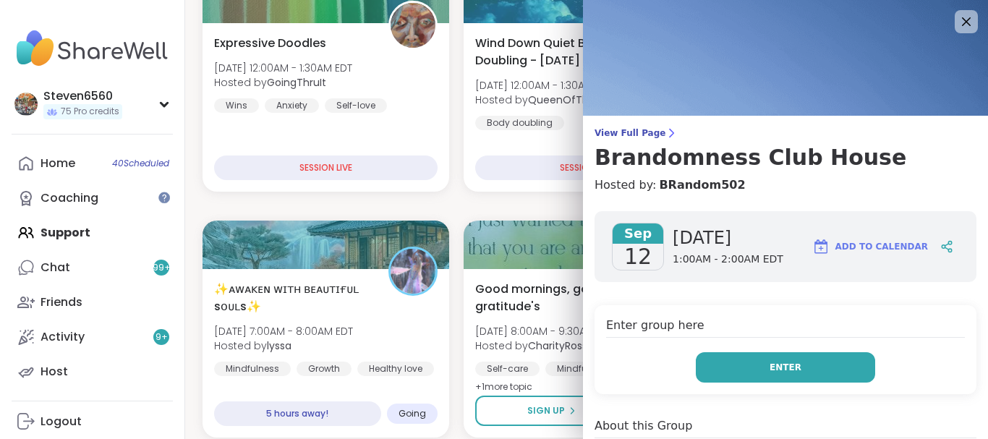
click at [757, 362] on button "Enter" at bounding box center [785, 367] width 179 height 30
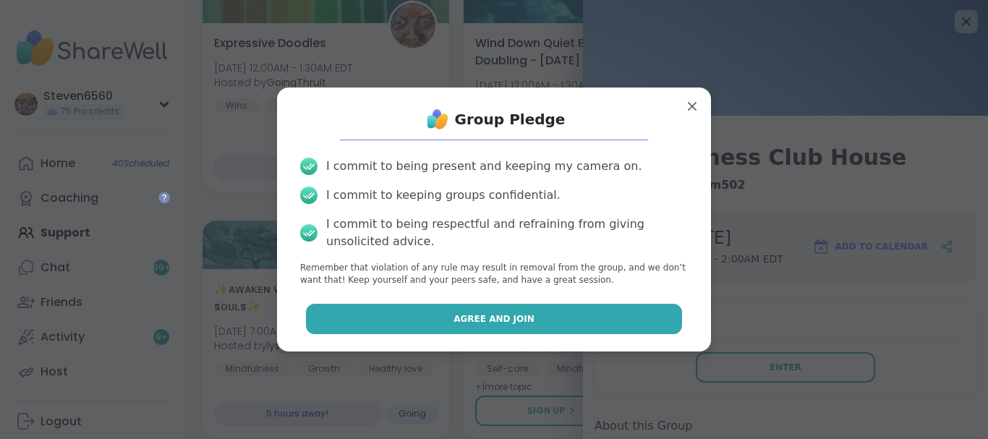
click at [620, 323] on button "Agree and Join" at bounding box center [494, 319] width 377 height 30
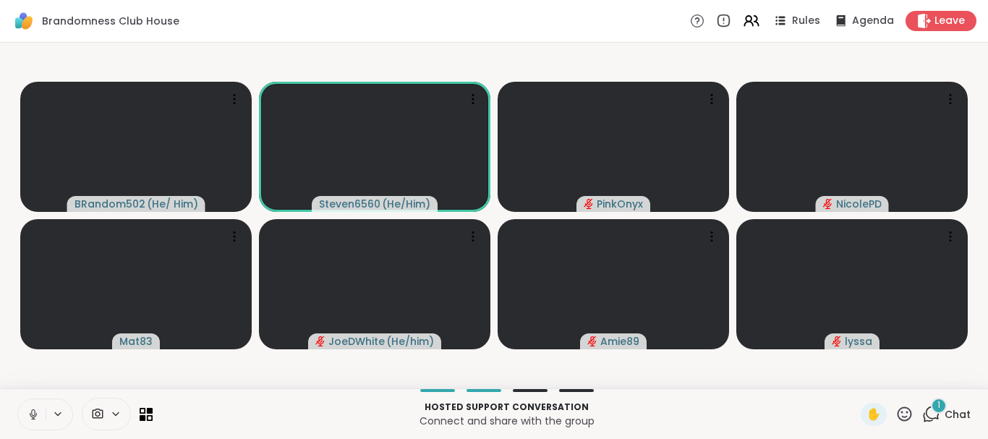
click at [945, 409] on div "1" at bounding box center [939, 406] width 16 height 16
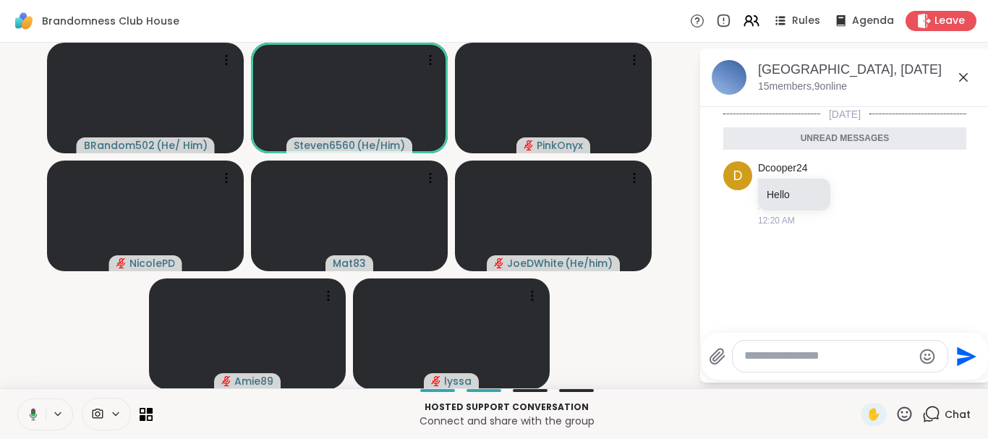
click at [827, 365] on div at bounding box center [839, 356] width 215 height 31
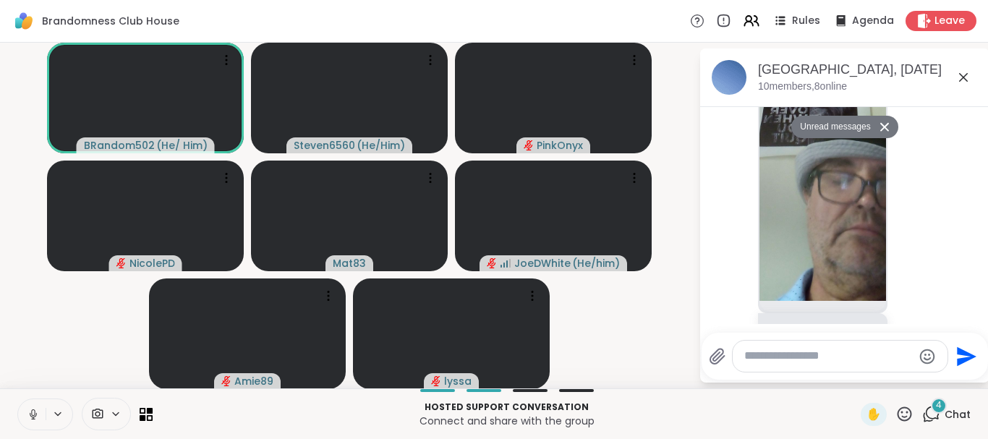
scroll to position [1821, 0]
drag, startPoint x: 214, startPoint y: 181, endPoint x: 269, endPoint y: 291, distance: 122.2
click at [244, 271] on div "NicolePD" at bounding box center [145, 216] width 197 height 111
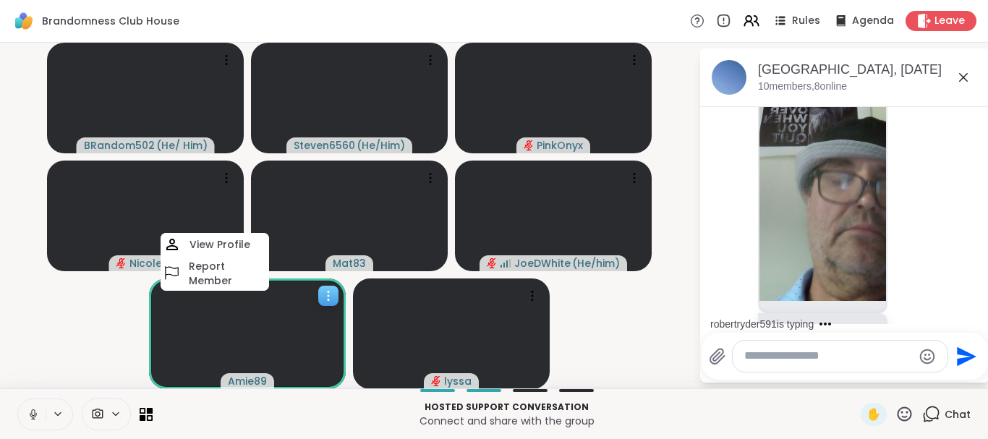
scroll to position [1990, 0]
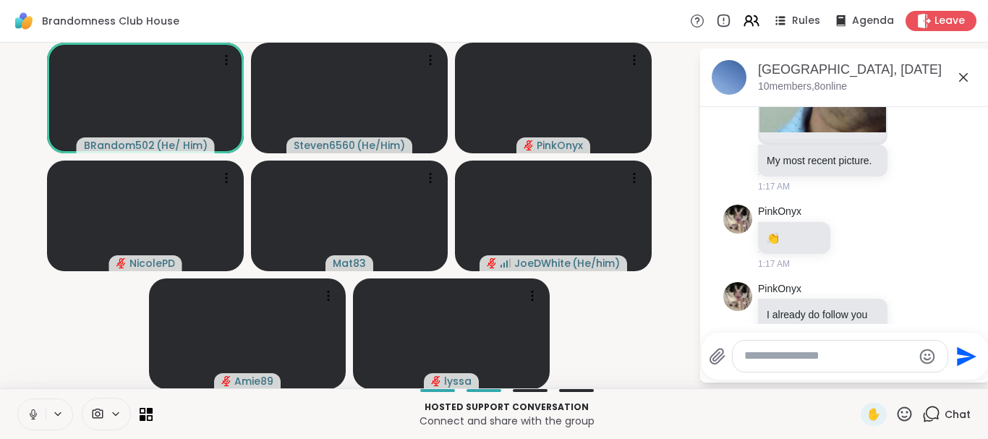
click at [116, 307] on video-player-container "BRandom502 ( He/ Him ) Steven6560 ( He/Him ) PinkOnyx NicolePD Mat83 JoeDWhite …" at bounding box center [349, 215] width 681 height 334
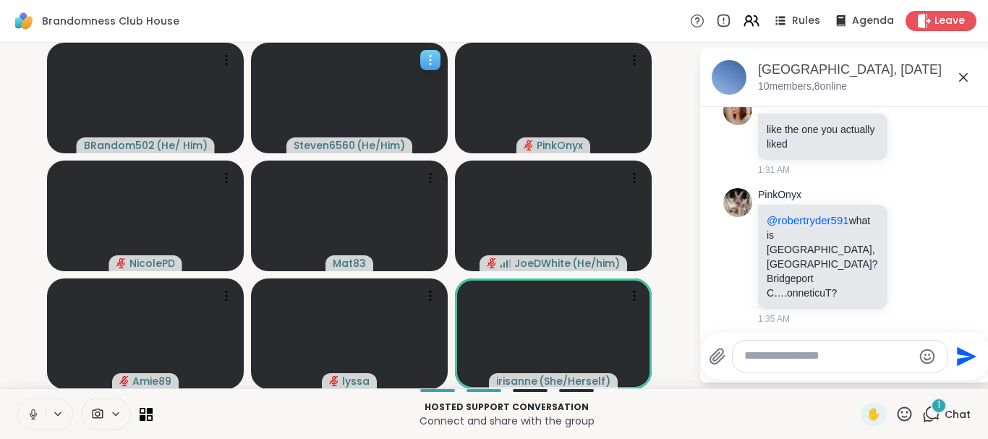
scroll to position [4849, 0]
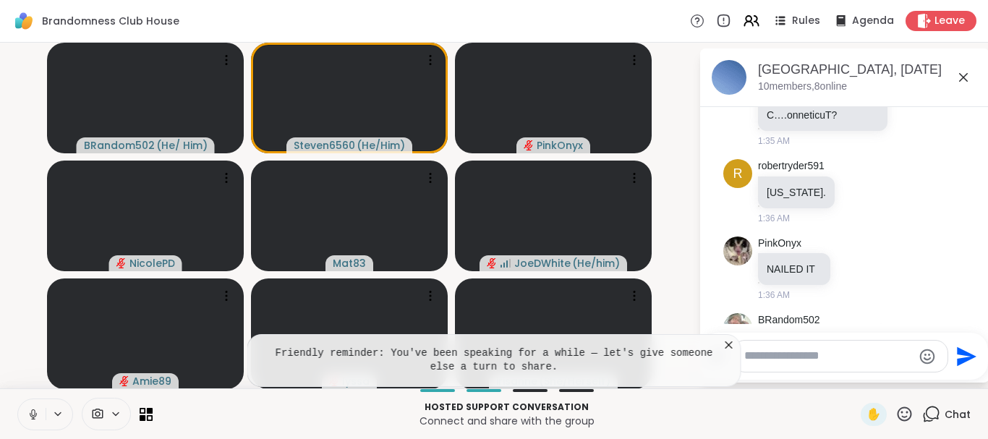
click at [725, 351] on icon at bounding box center [729, 345] width 14 height 14
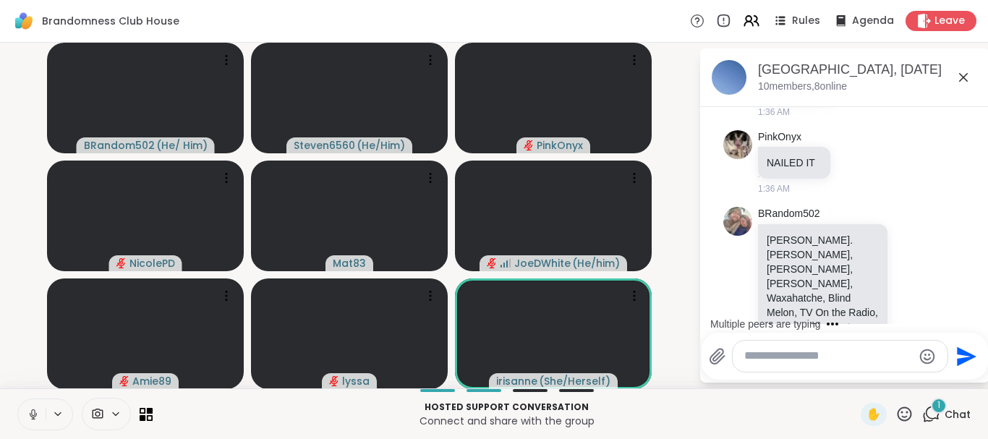
scroll to position [5145, 0]
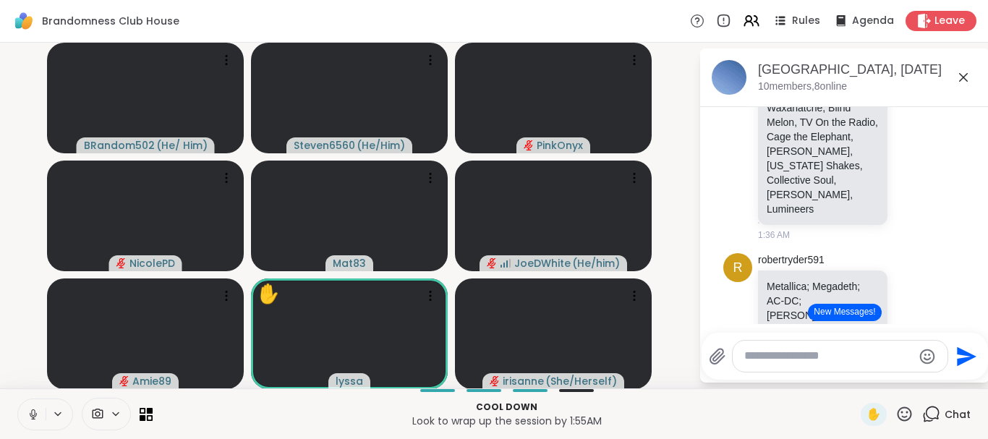
click at [844, 307] on button "New Messages!" at bounding box center [844, 312] width 73 height 17
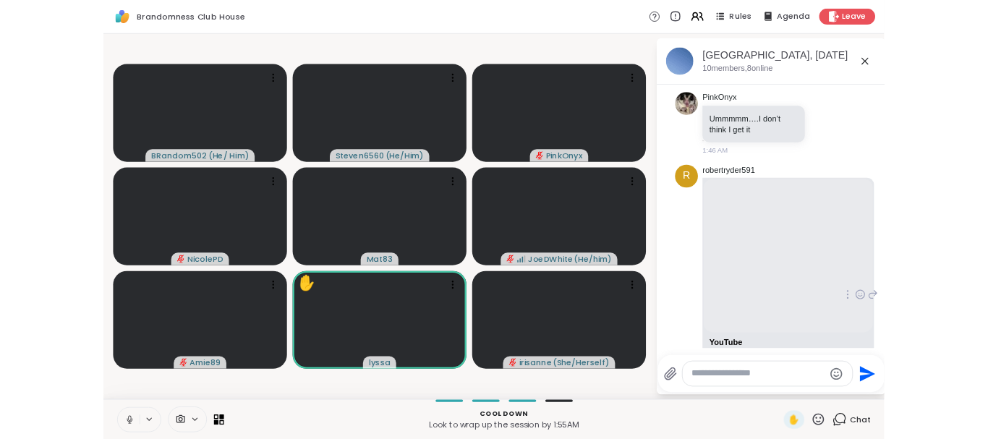
scroll to position [6497, 0]
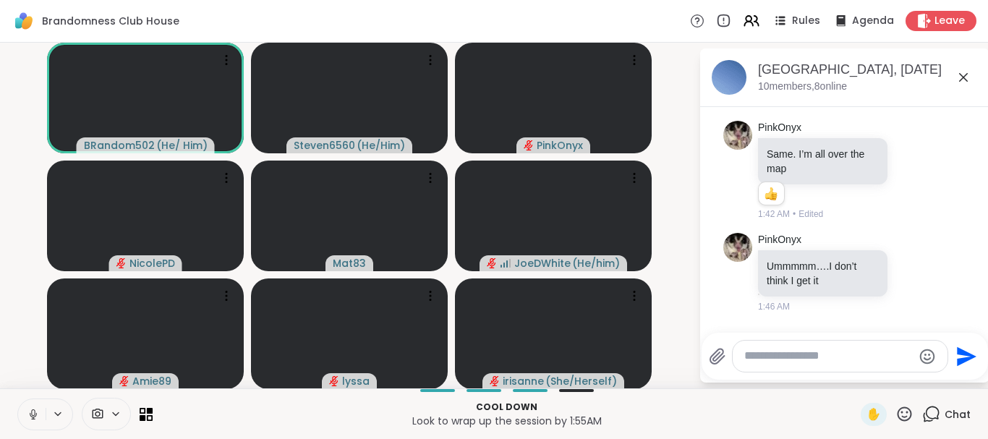
click at [963, 71] on icon at bounding box center [962, 77] width 17 height 17
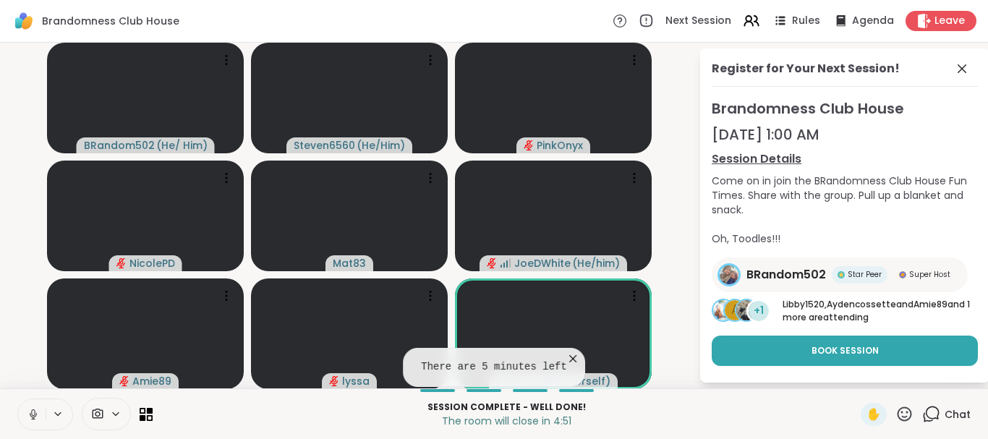
click at [569, 356] on icon at bounding box center [572, 358] width 7 height 7
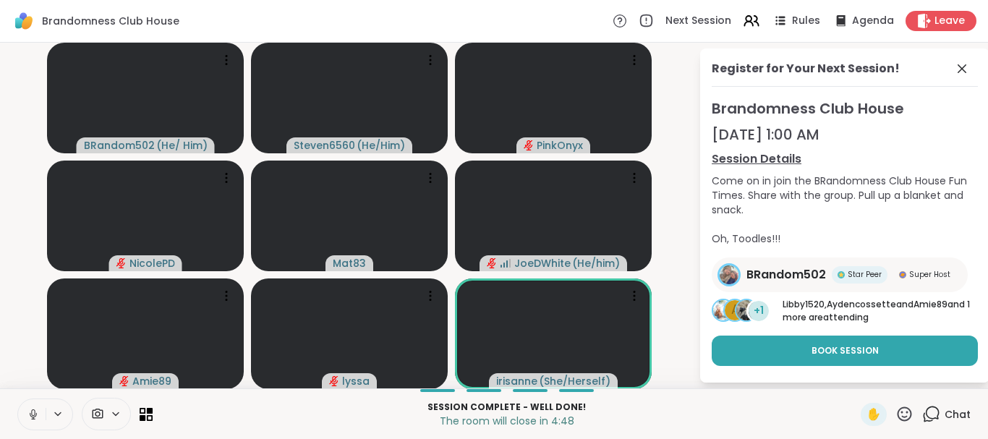
click at [952, 410] on span "Chat" at bounding box center [957, 414] width 26 height 14
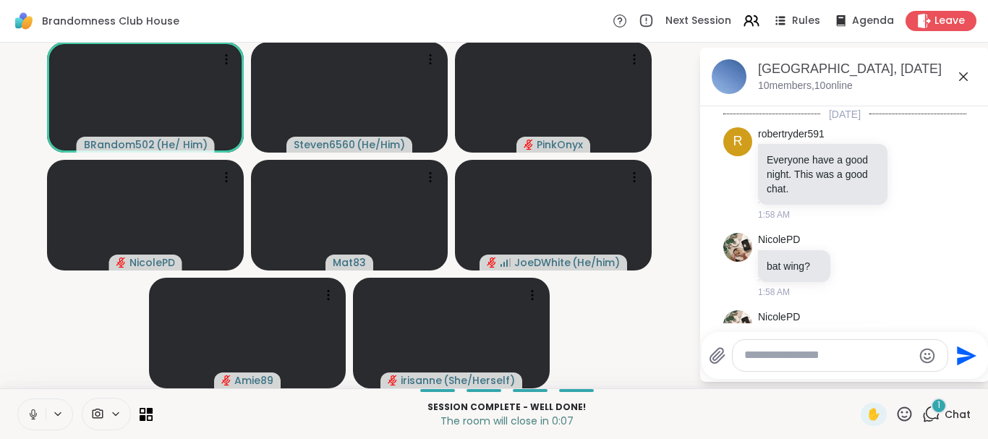
scroll to position [7204, 0]
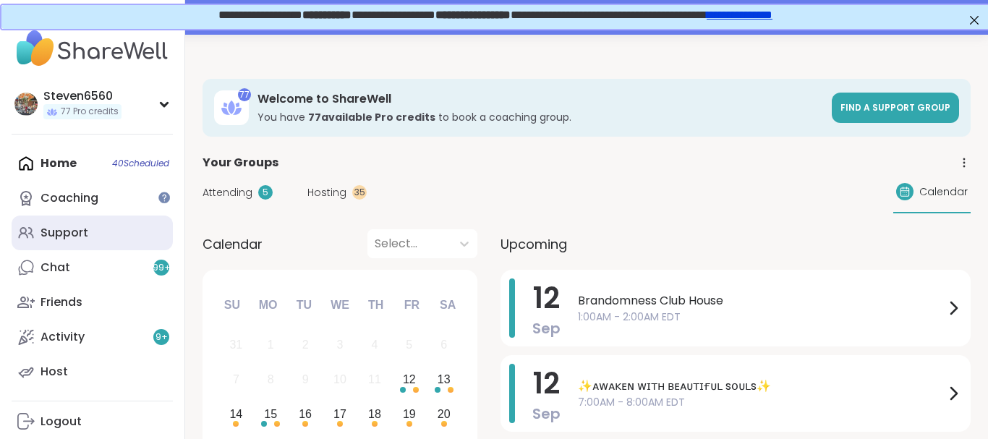
click at [80, 234] on div "Support" at bounding box center [64, 233] width 48 height 16
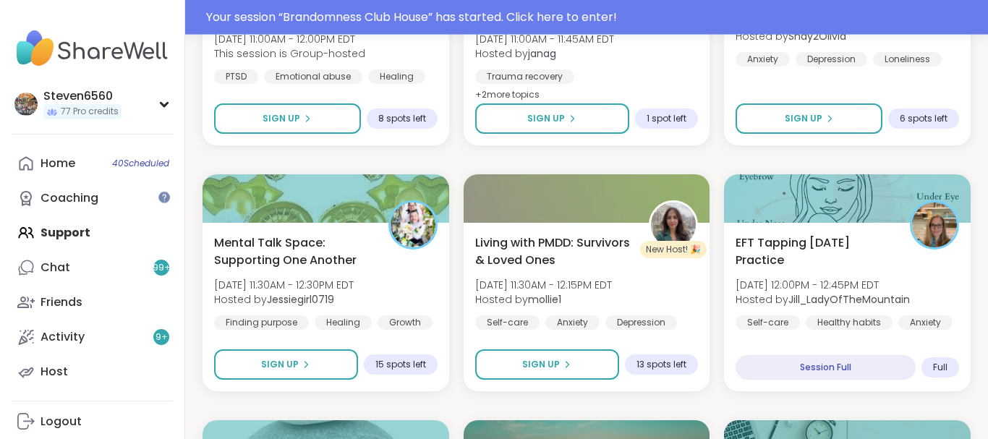
scroll to position [1401, 0]
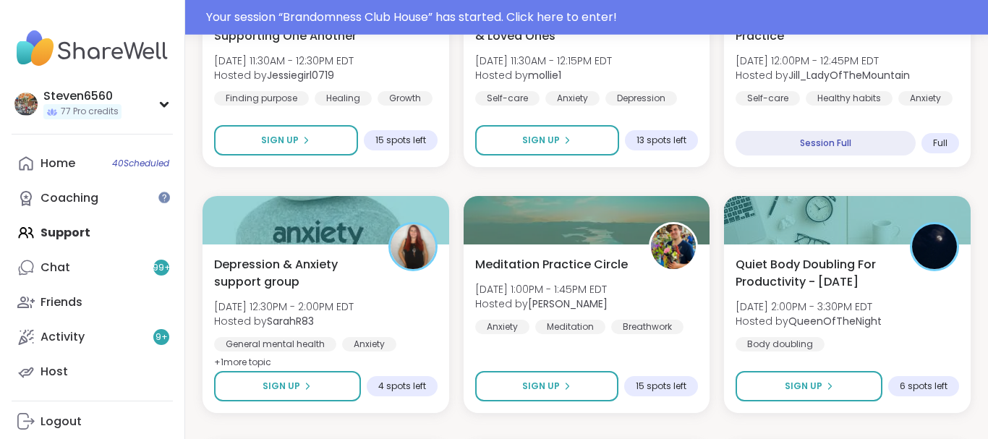
drag, startPoint x: 983, startPoint y: 426, endPoint x: 565, endPoint y: 265, distance: 447.7
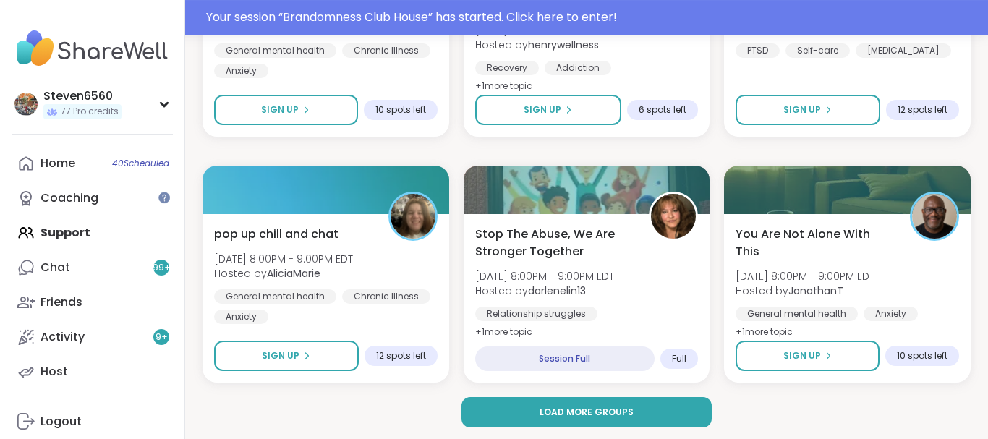
scroll to position [2883, 0]
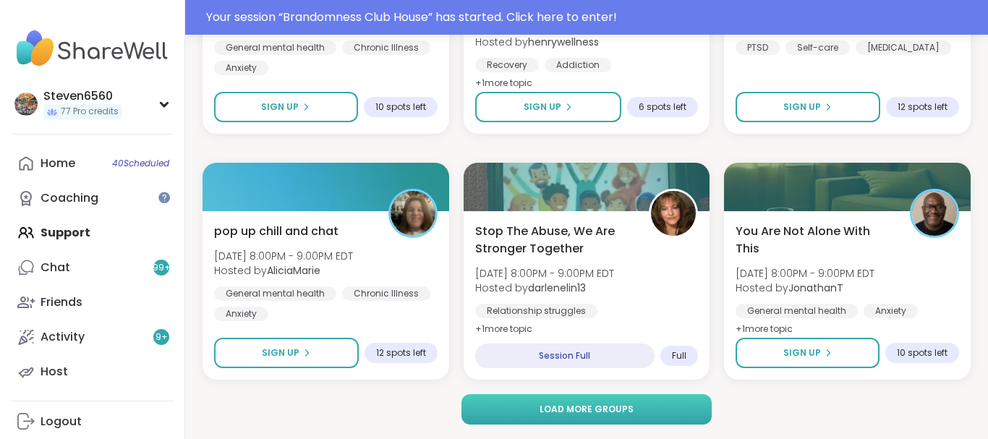
click at [644, 402] on button "Load more groups" at bounding box center [586, 409] width 250 height 30
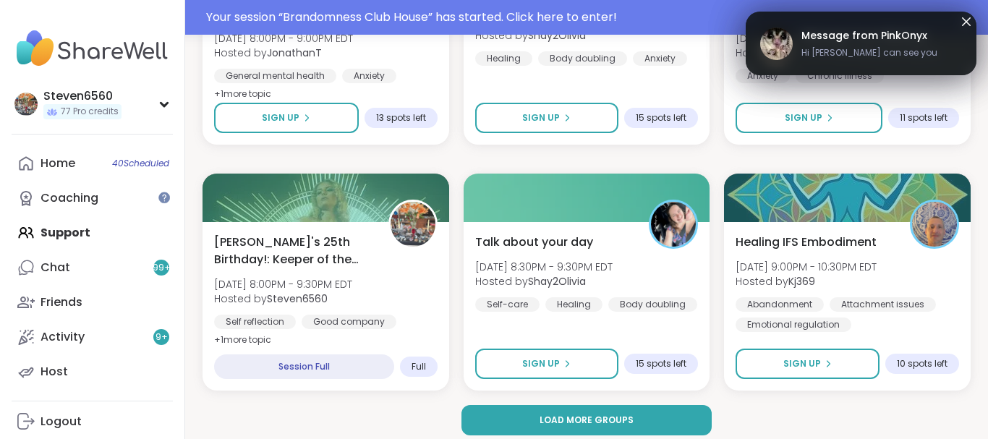
scroll to position [5833, 0]
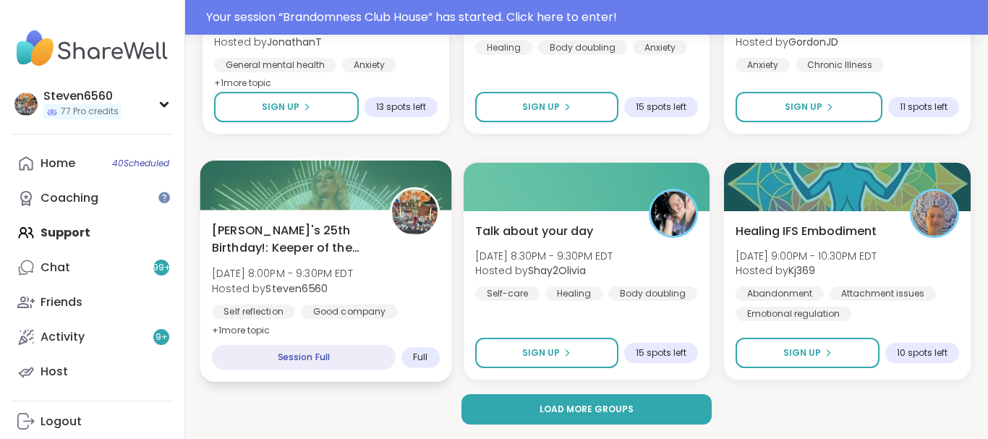
click at [344, 237] on span "[PERSON_NAME]'s 25th Birthday!: Keeper of the Realms" at bounding box center [292, 238] width 161 height 35
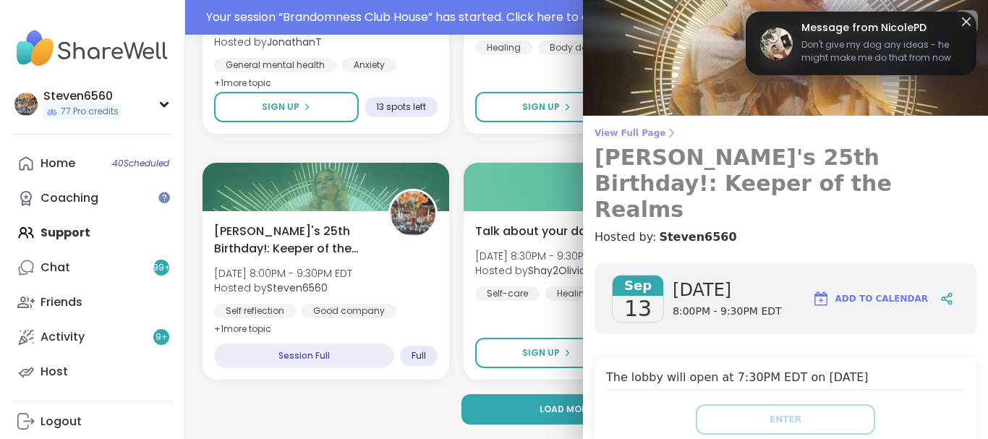
click at [665, 129] on icon at bounding box center [671, 133] width 12 height 12
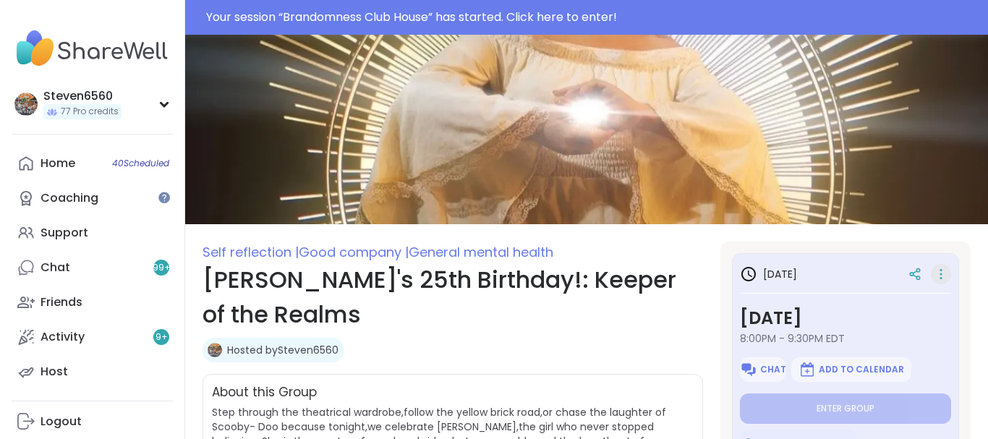
click at [939, 272] on icon at bounding box center [940, 274] width 14 height 20
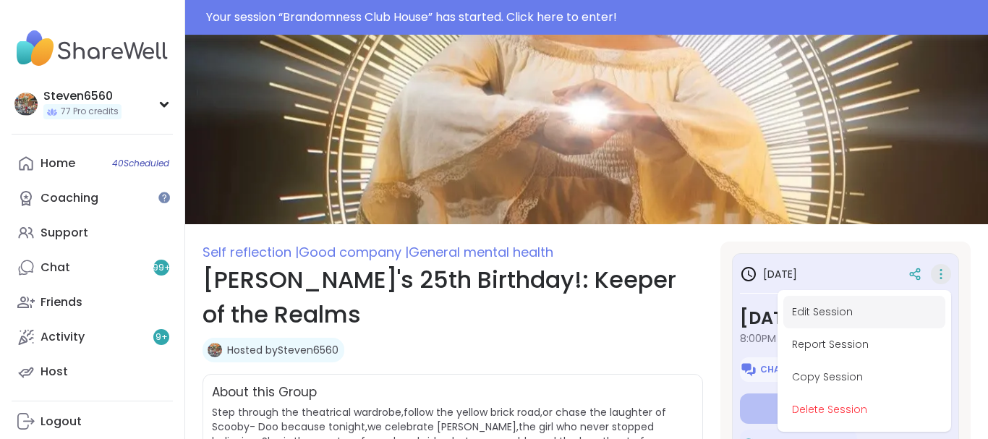
click at [845, 307] on button "Edit Session" at bounding box center [864, 312] width 162 height 33
type textarea "*"
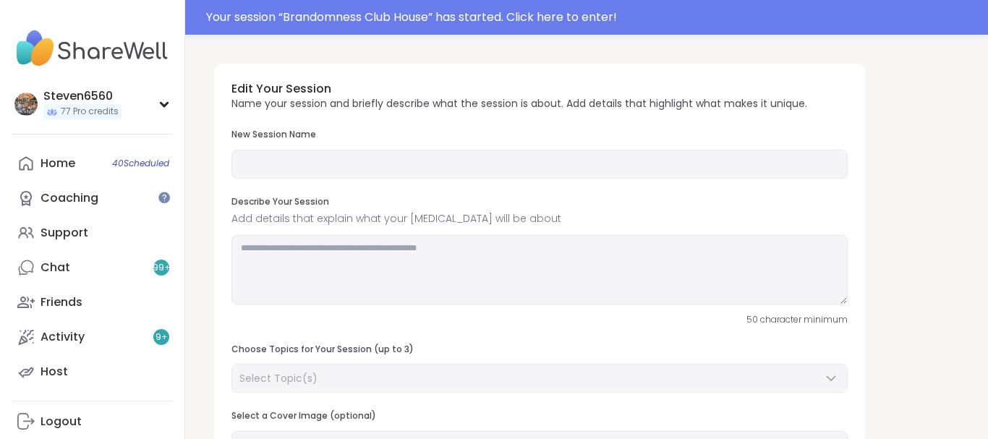
type input "**********"
type textarea "**********"
type input "*"
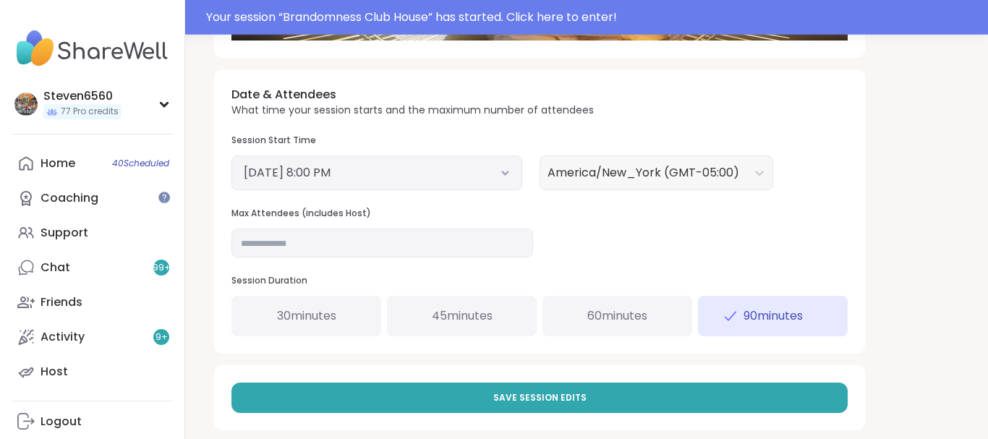
scroll to position [538, 0]
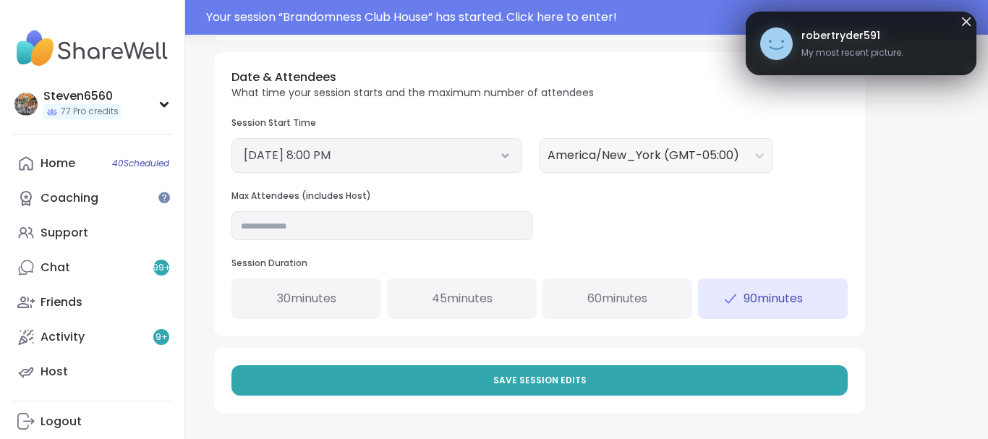
click at [962, 21] on icon at bounding box center [965, 21] width 17 height 17
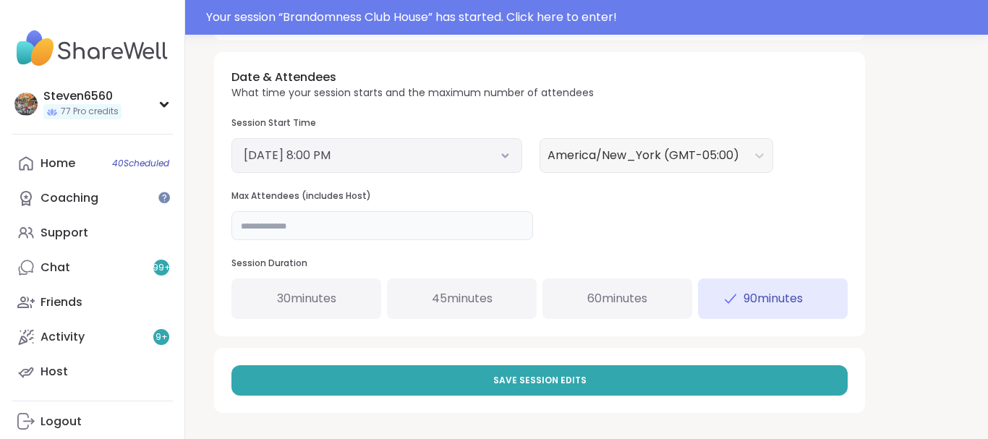
click at [259, 223] on input "*" at bounding box center [382, 225] width 302 height 29
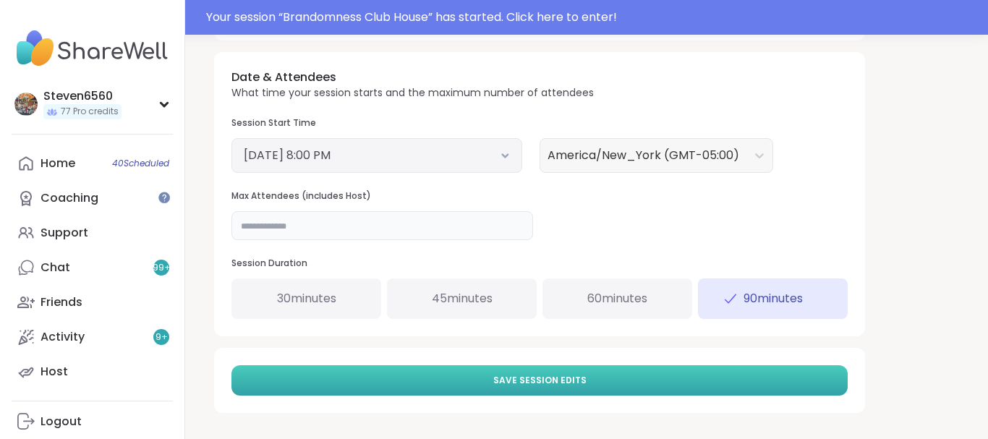
type input "*"
click at [609, 381] on button "Save Session Edits" at bounding box center [539, 380] width 616 height 30
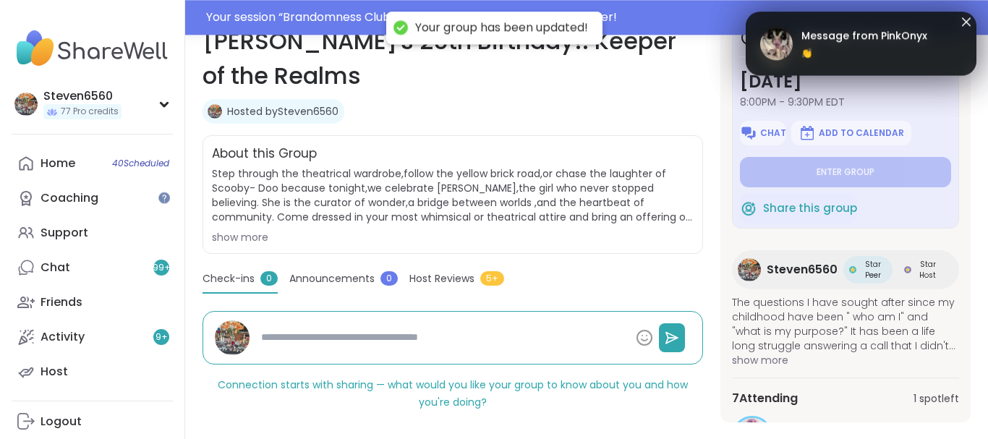
scroll to position [262, 0]
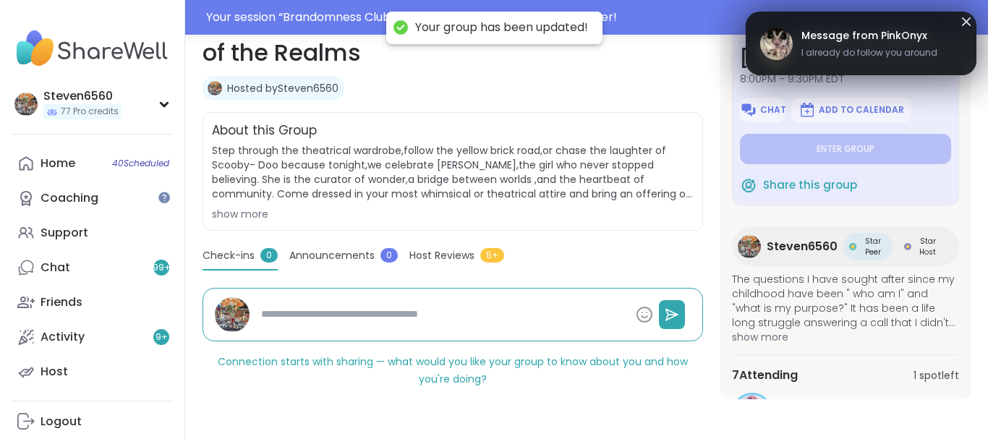
click at [970, 20] on icon at bounding box center [965, 21] width 17 height 17
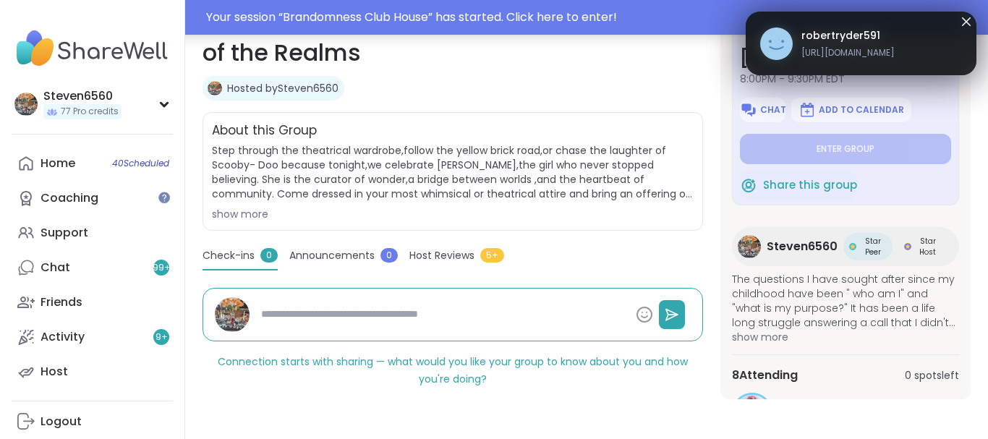
type textarea "*"
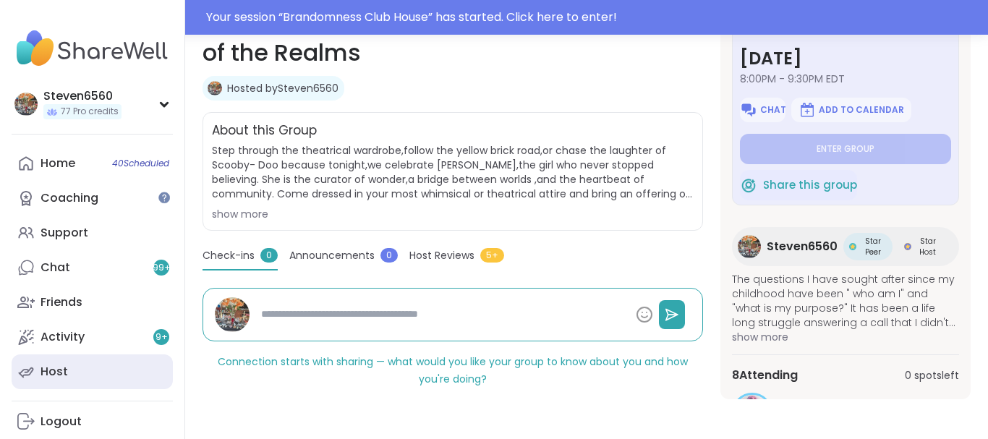
click at [47, 370] on div "Host" at bounding box center [53, 372] width 27 height 16
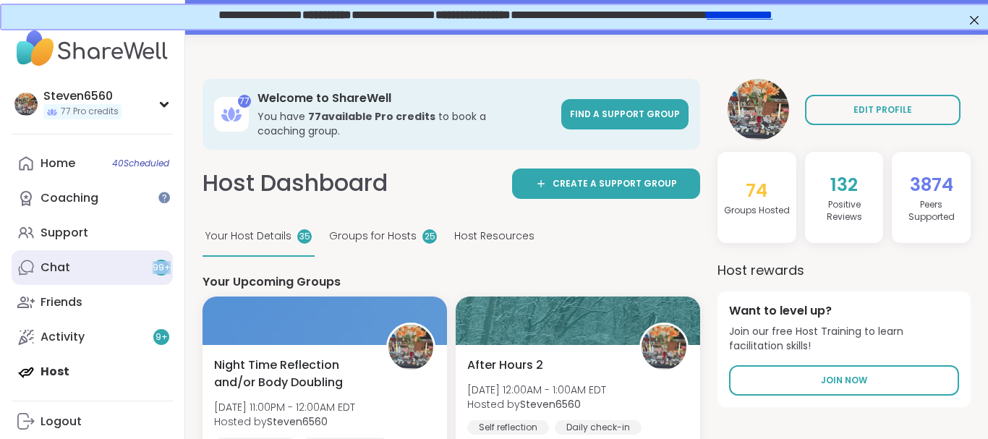
drag, startPoint x: 200, startPoint y: 69, endPoint x: 116, endPoint y: 258, distance: 206.5
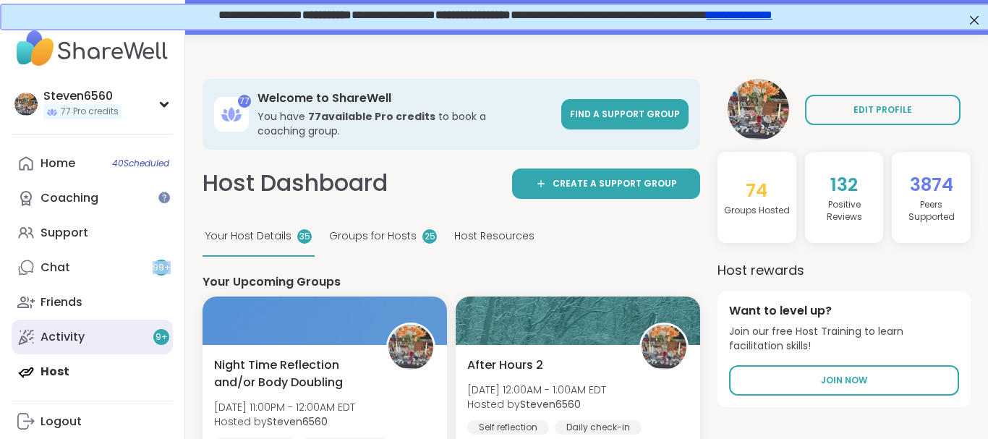
click at [103, 333] on link "Activity 9 +" at bounding box center [92, 337] width 161 height 35
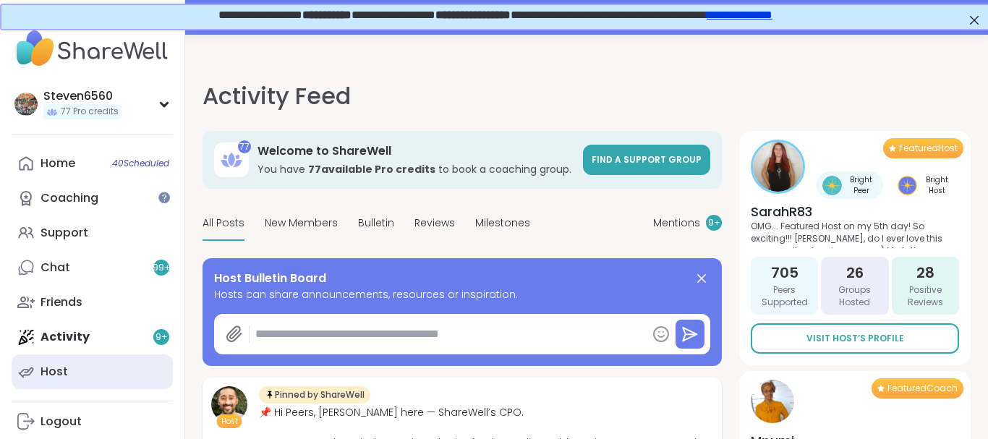
type textarea "*"
click at [66, 367] on div "Host" at bounding box center [53, 372] width 27 height 16
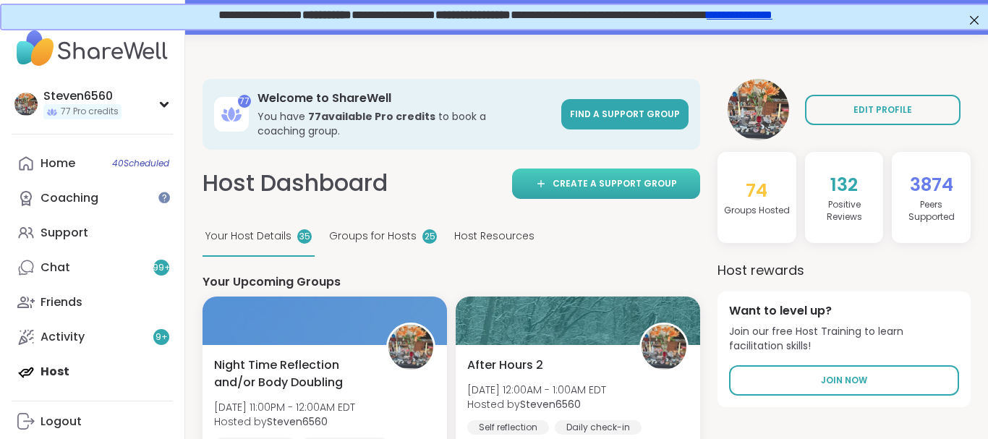
click at [606, 183] on span "Create a support group" at bounding box center [614, 183] width 124 height 13
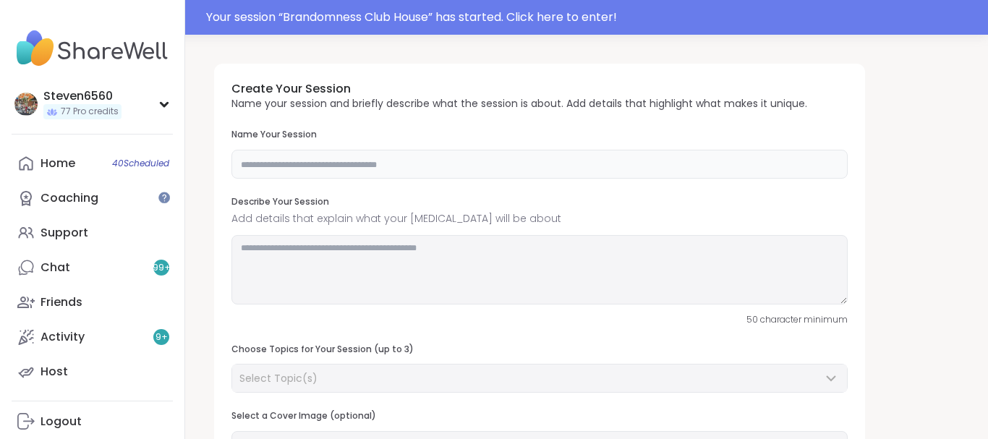
click at [392, 169] on input "text" at bounding box center [539, 164] width 616 height 29
type input "**********"
click at [447, 364] on div "Select Topic(s)" at bounding box center [539, 378] width 616 height 29
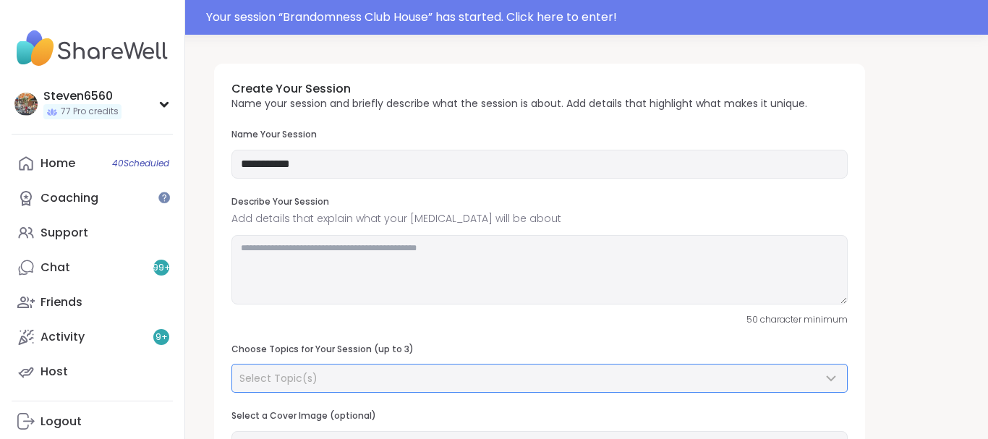
click at [833, 380] on icon at bounding box center [830, 377] width 17 height 17
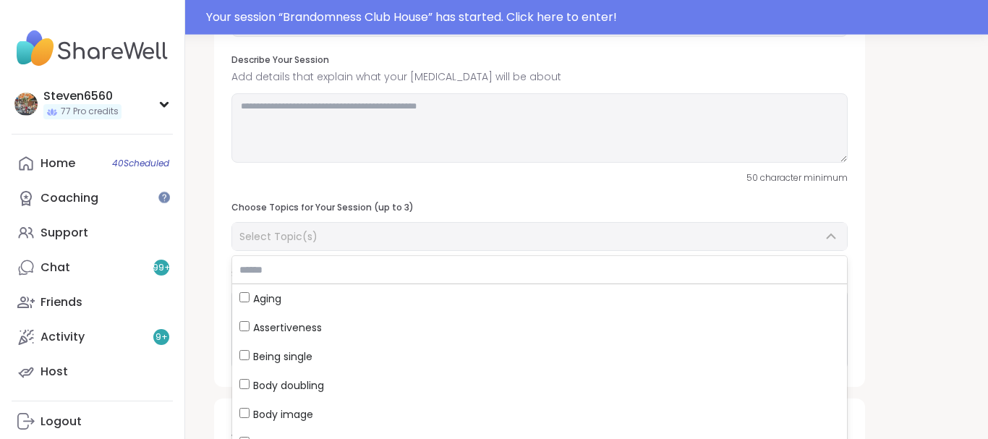
scroll to position [148, 0]
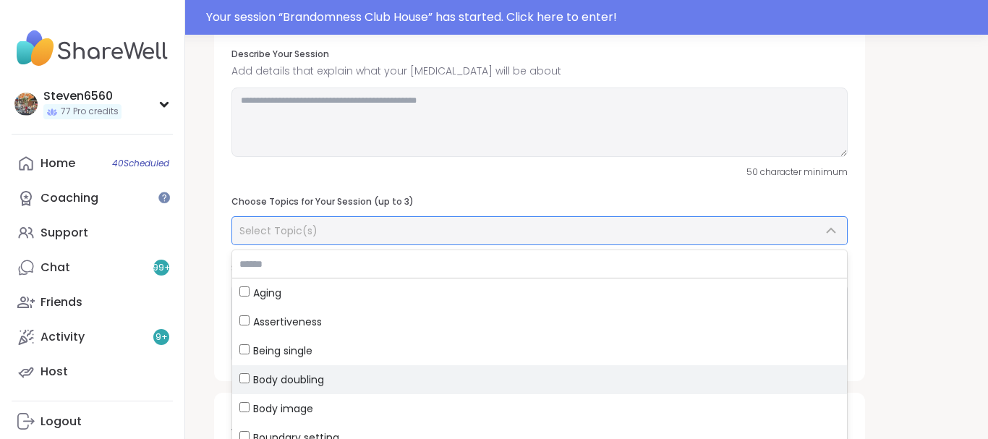
click at [244, 372] on label "Body doubling" at bounding box center [539, 379] width 615 height 29
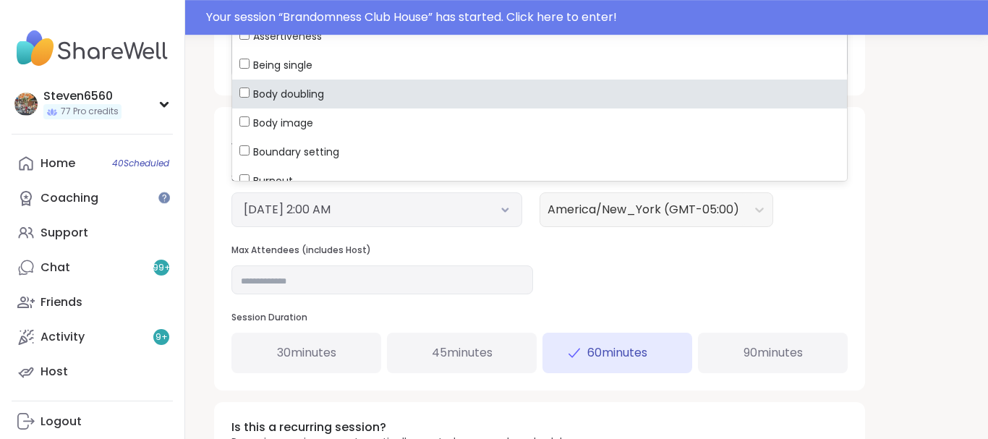
scroll to position [443, 0]
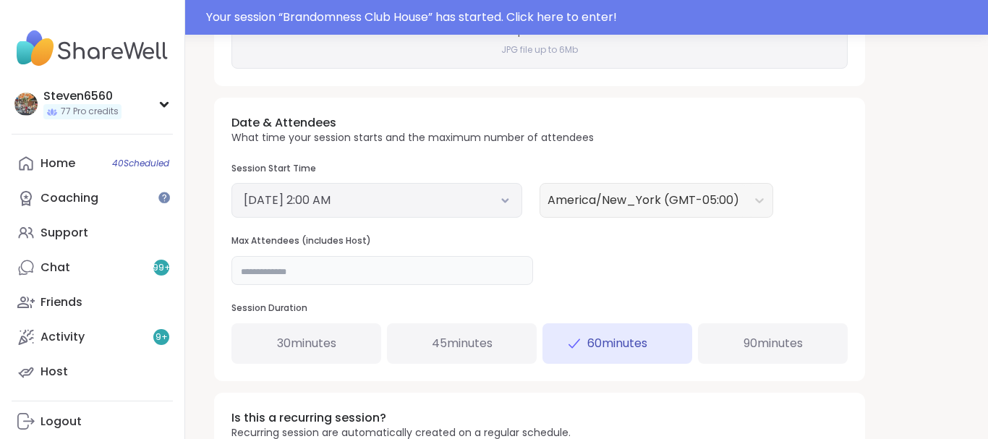
click at [252, 266] on input "**" at bounding box center [382, 270] width 302 height 29
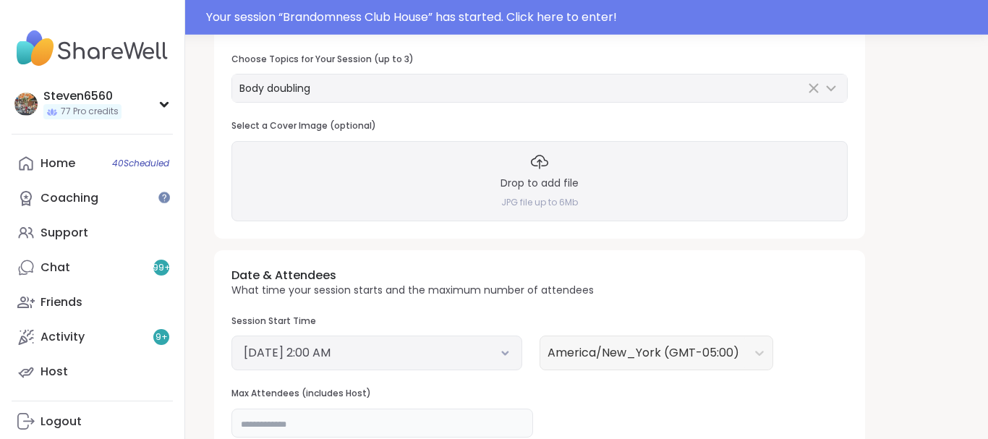
scroll to position [280, 0]
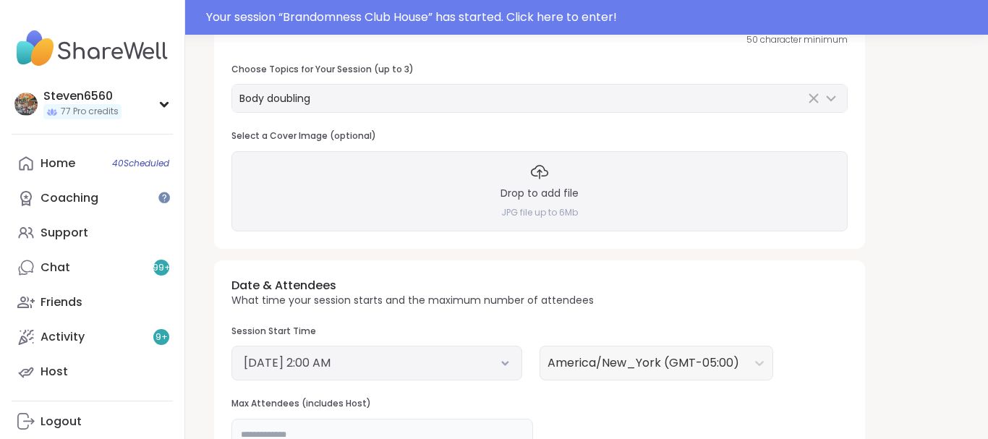
type input "**"
click at [978, 435] on div "**********" at bounding box center [586, 243] width 803 height 977
click at [383, 169] on div "Drop to add file JPG file up to 6Mb" at bounding box center [539, 191] width 616 height 80
click at [978, 1] on div "Your session “ Brandomness Club House ” has started. Click here to enter!" at bounding box center [494, 17] width 988 height 35
click at [978, 1] on body "**********" at bounding box center [494, 233] width 988 height 1026
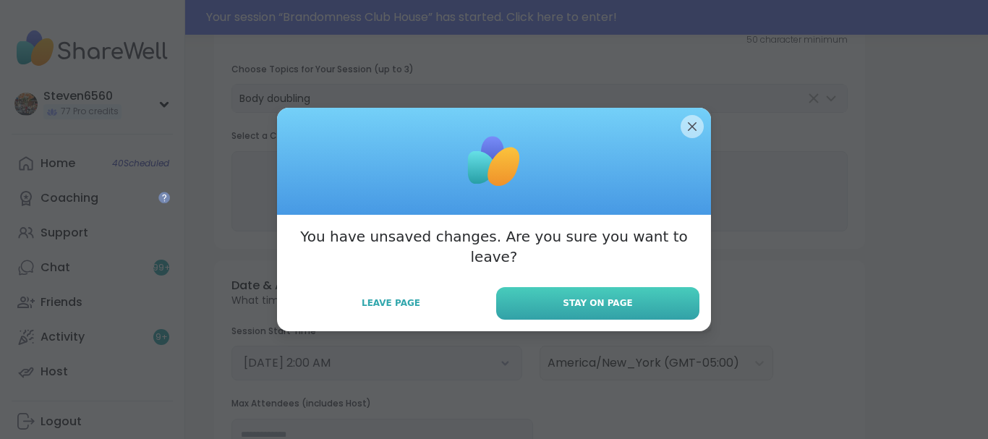
click at [654, 287] on button "Stay on Page" at bounding box center [597, 303] width 203 height 33
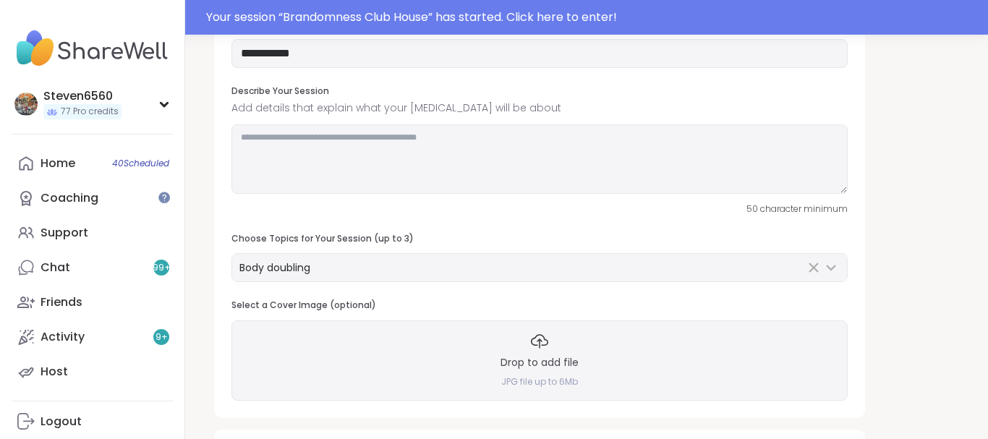
scroll to position [108, 0]
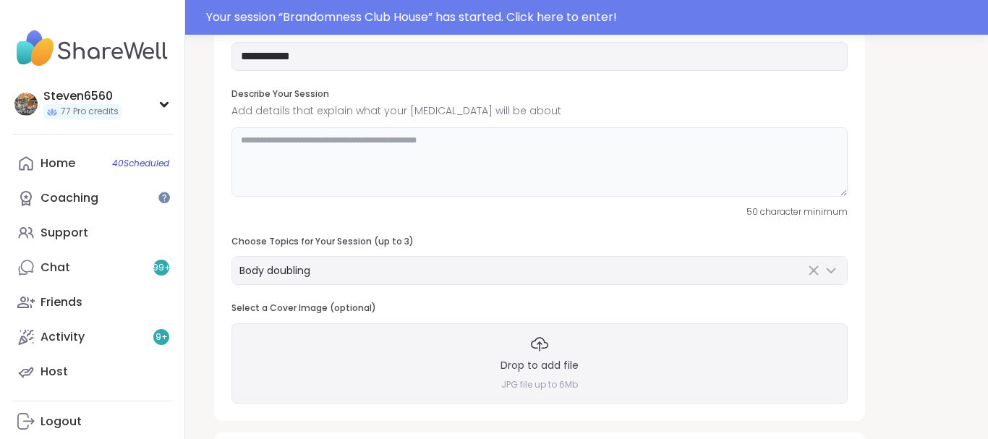
click at [351, 151] on textarea at bounding box center [539, 161] width 616 height 69
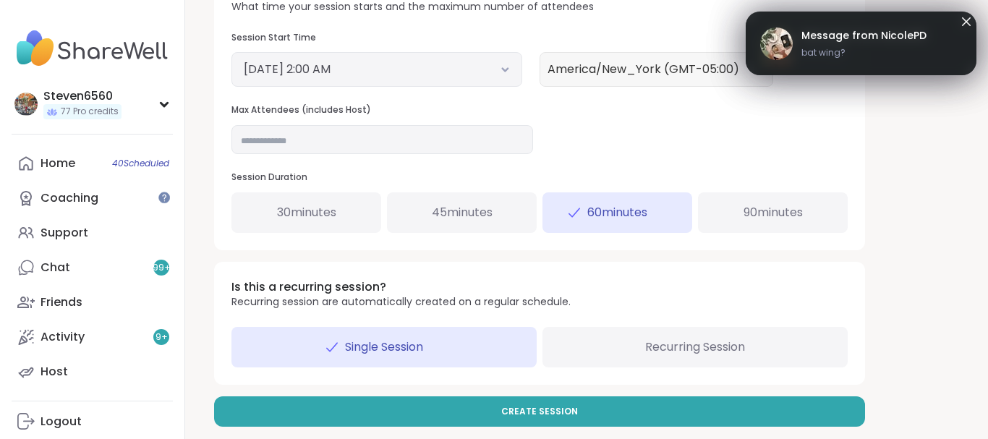
scroll to position [552, 0]
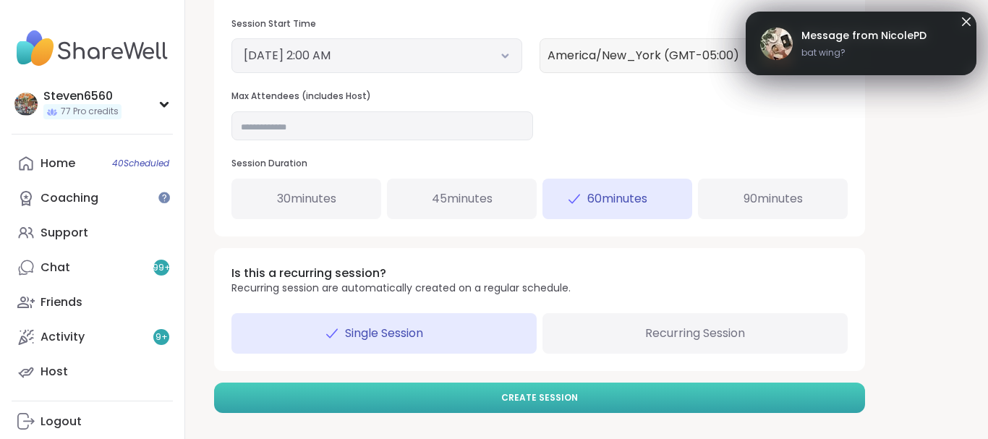
type textarea "**********"
click at [676, 397] on button "Create Session" at bounding box center [539, 398] width 651 height 30
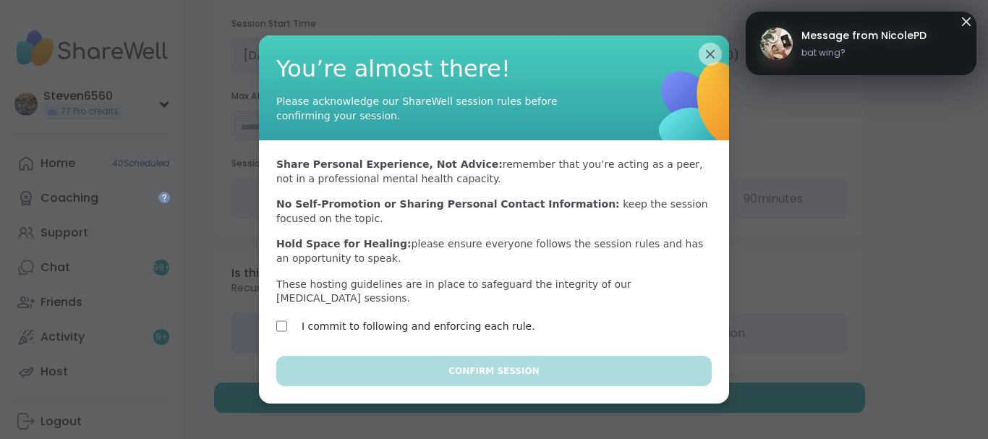
click at [290, 322] on div "I commit to following and enforcing each rule." at bounding box center [401, 325] width 250 height 17
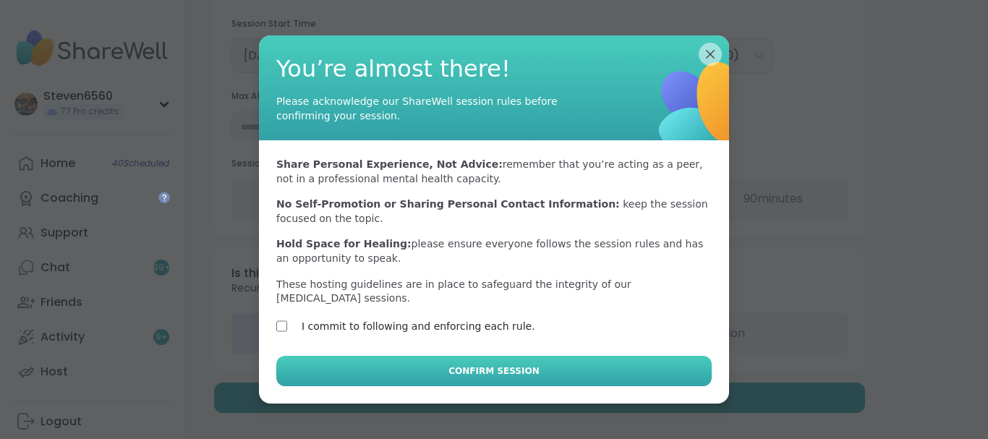
click at [308, 356] on button "Confirm Session" at bounding box center [493, 371] width 435 height 30
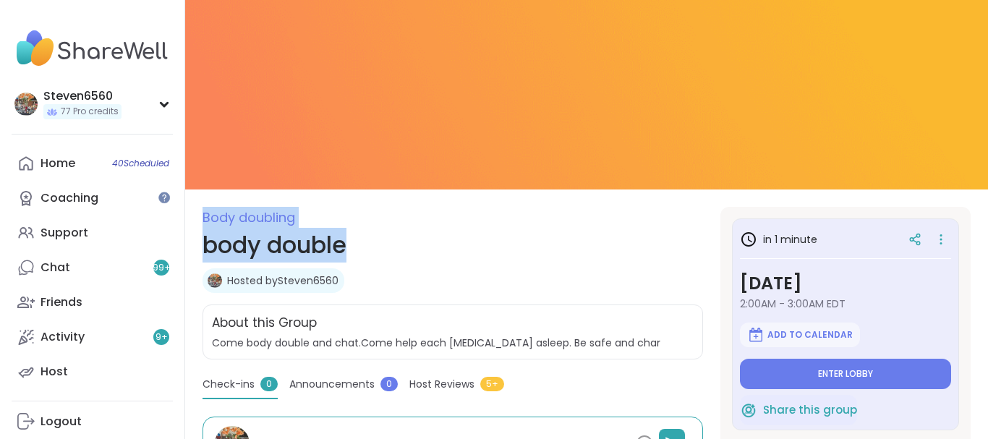
drag, startPoint x: 498, startPoint y: 246, endPoint x: 239, endPoint y: 12, distance: 349.2
click at [239, 12] on div "Body doubling body double Hosted by Steven6560 Share this group About this Grou…" at bounding box center [586, 332] width 803 height 665
click at [795, 370] on button "Enter lobby" at bounding box center [845, 374] width 211 height 30
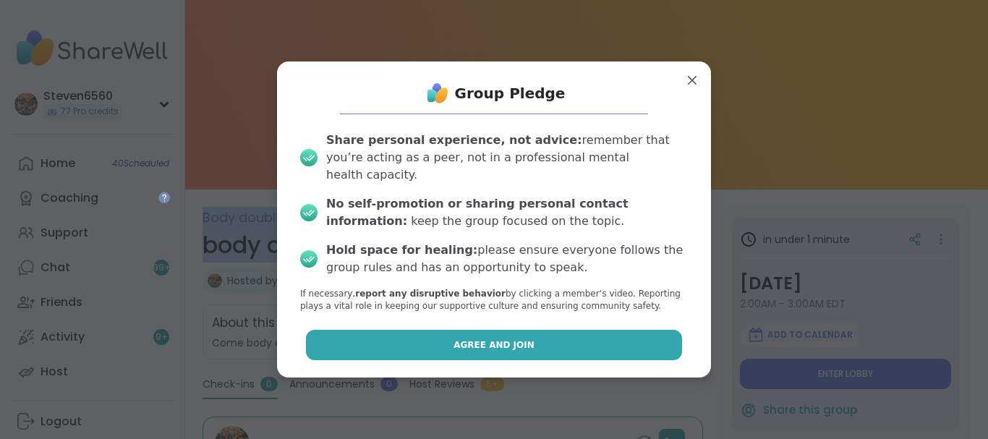
click at [668, 330] on button "Agree and Join" at bounding box center [494, 345] width 377 height 30
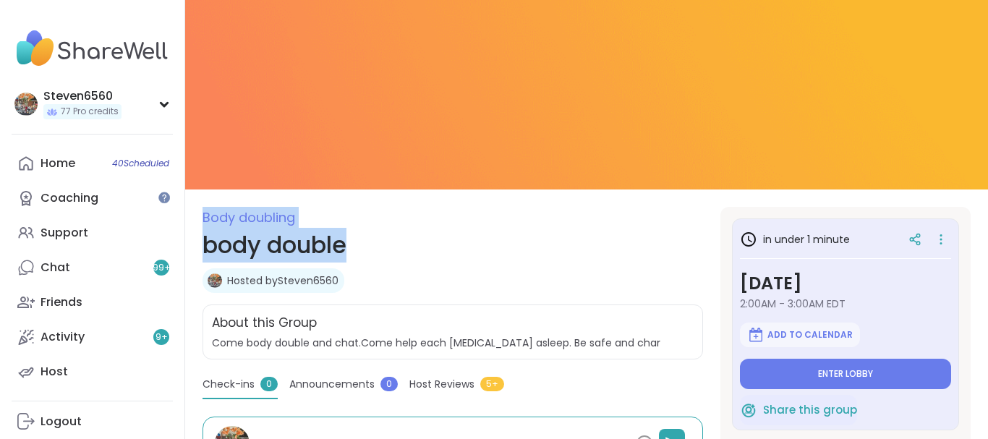
type textarea "*"
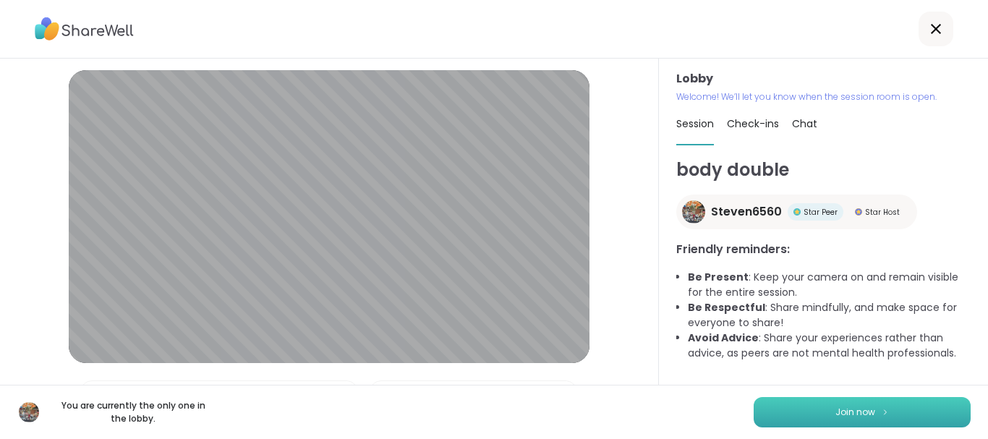
click at [875, 414] on button "Join now" at bounding box center [861, 412] width 217 height 30
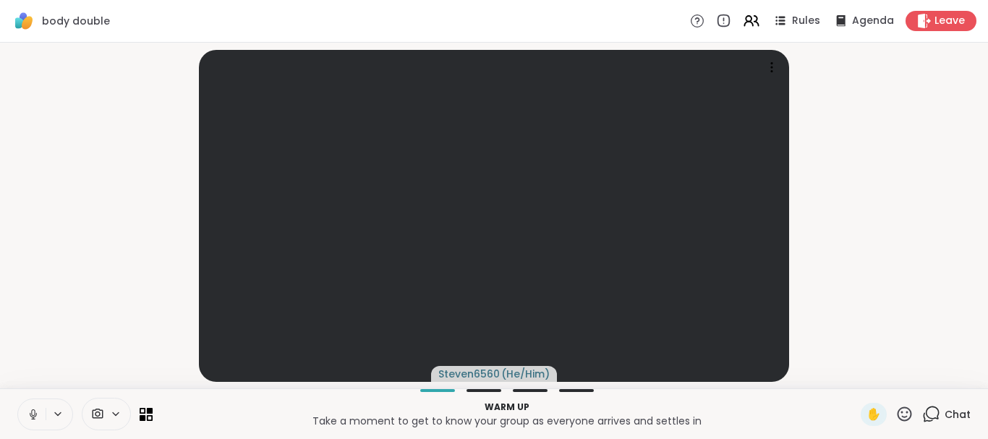
click at [958, 415] on span "Chat" at bounding box center [957, 414] width 26 height 14
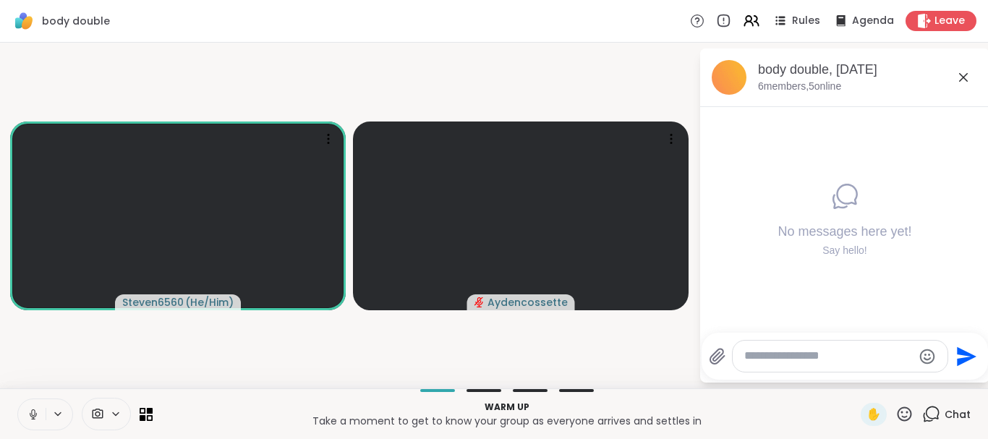
click at [742, 331] on div "No messages here yet! Say hello!" at bounding box center [844, 220] width 289 height 226
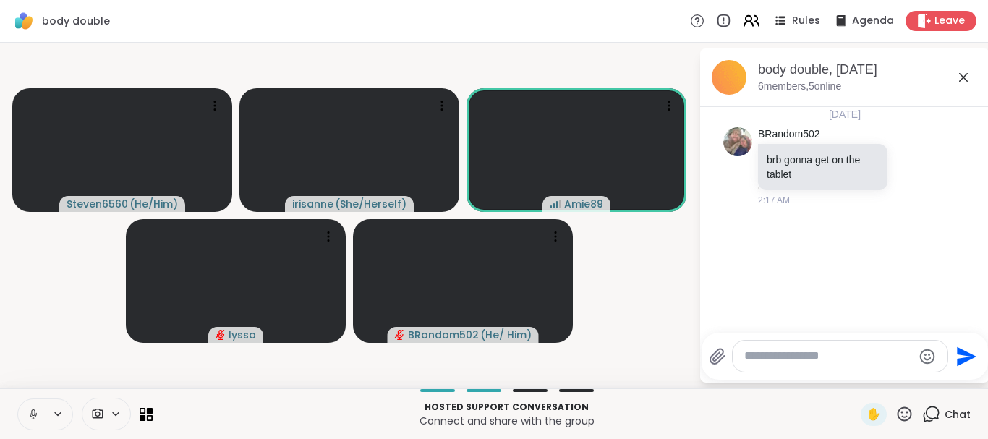
click at [747, 24] on icon at bounding box center [748, 24] width 9 height 4
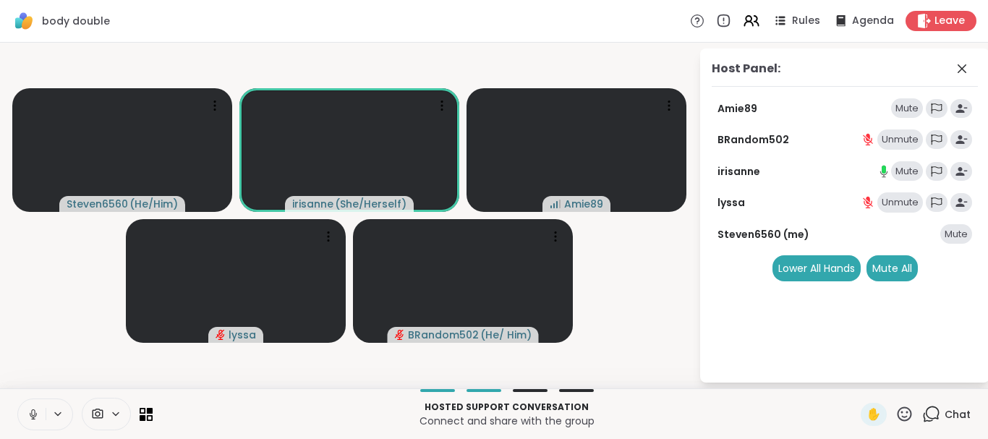
click at [900, 103] on div "Mute" at bounding box center [907, 108] width 32 height 20
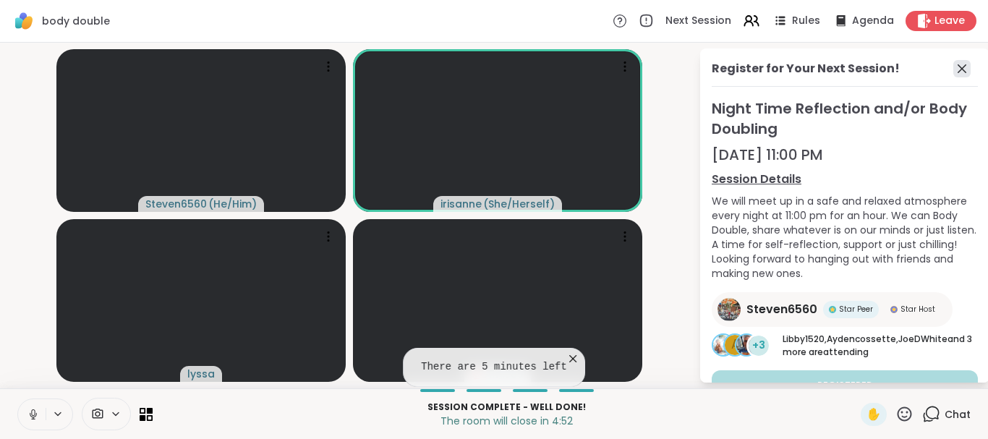
click at [957, 68] on icon at bounding box center [961, 68] width 17 height 17
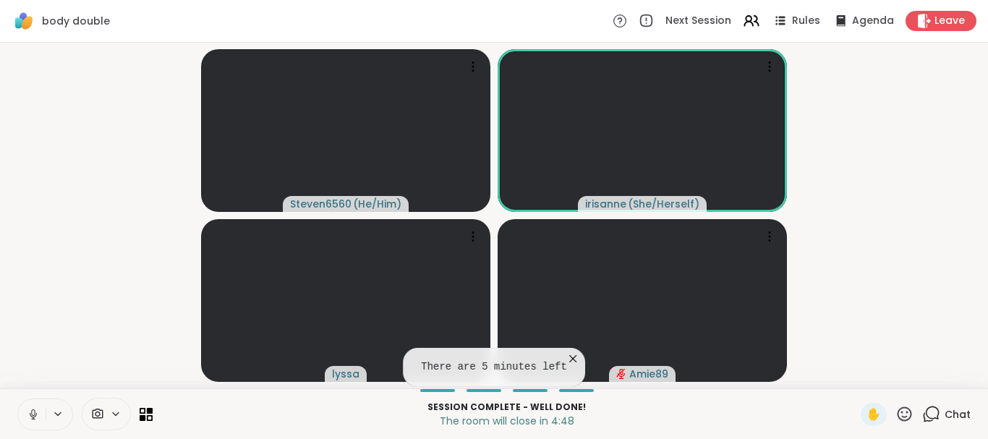
click at [571, 353] on icon at bounding box center [572, 358] width 14 height 14
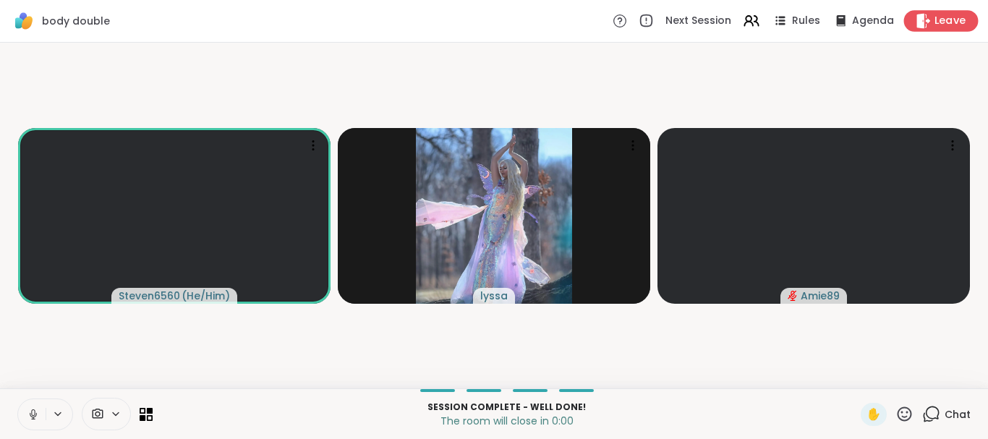
click at [957, 17] on span "Leave" at bounding box center [950, 21] width 32 height 15
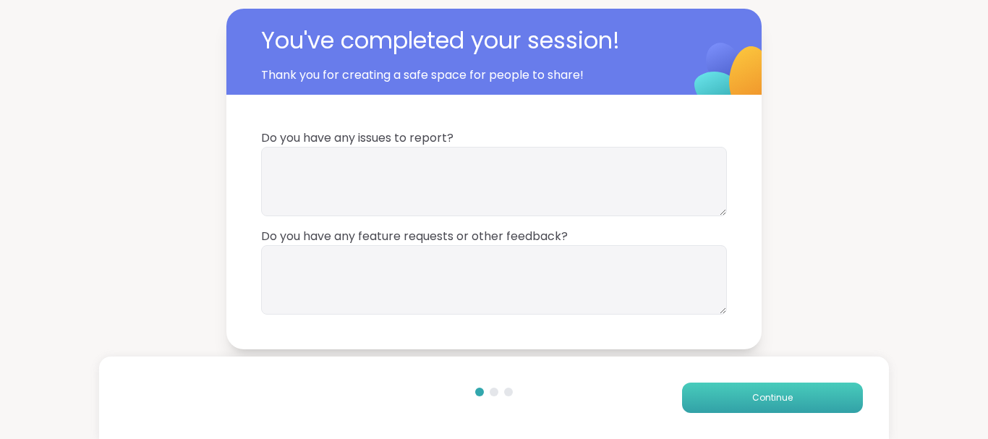
click at [745, 401] on button "Continue" at bounding box center [772, 398] width 181 height 30
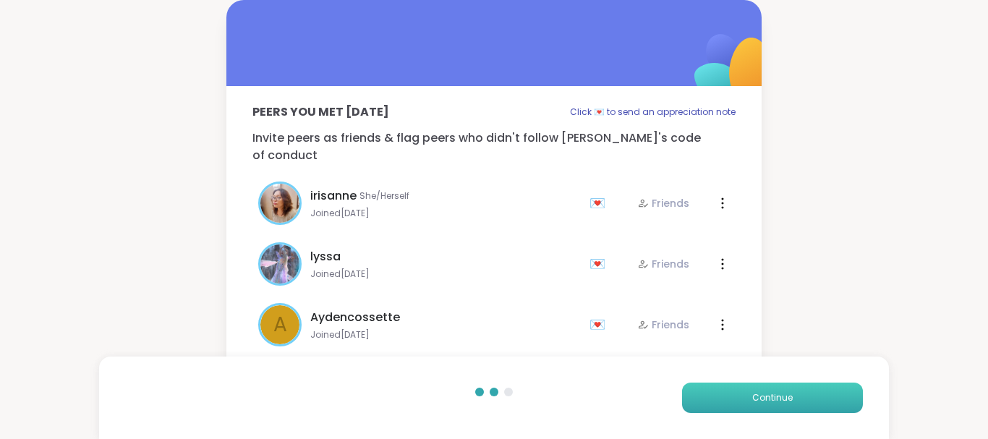
click at [745, 401] on button "Continue" at bounding box center [772, 398] width 181 height 30
